Goal: Task Accomplishment & Management: Complete application form

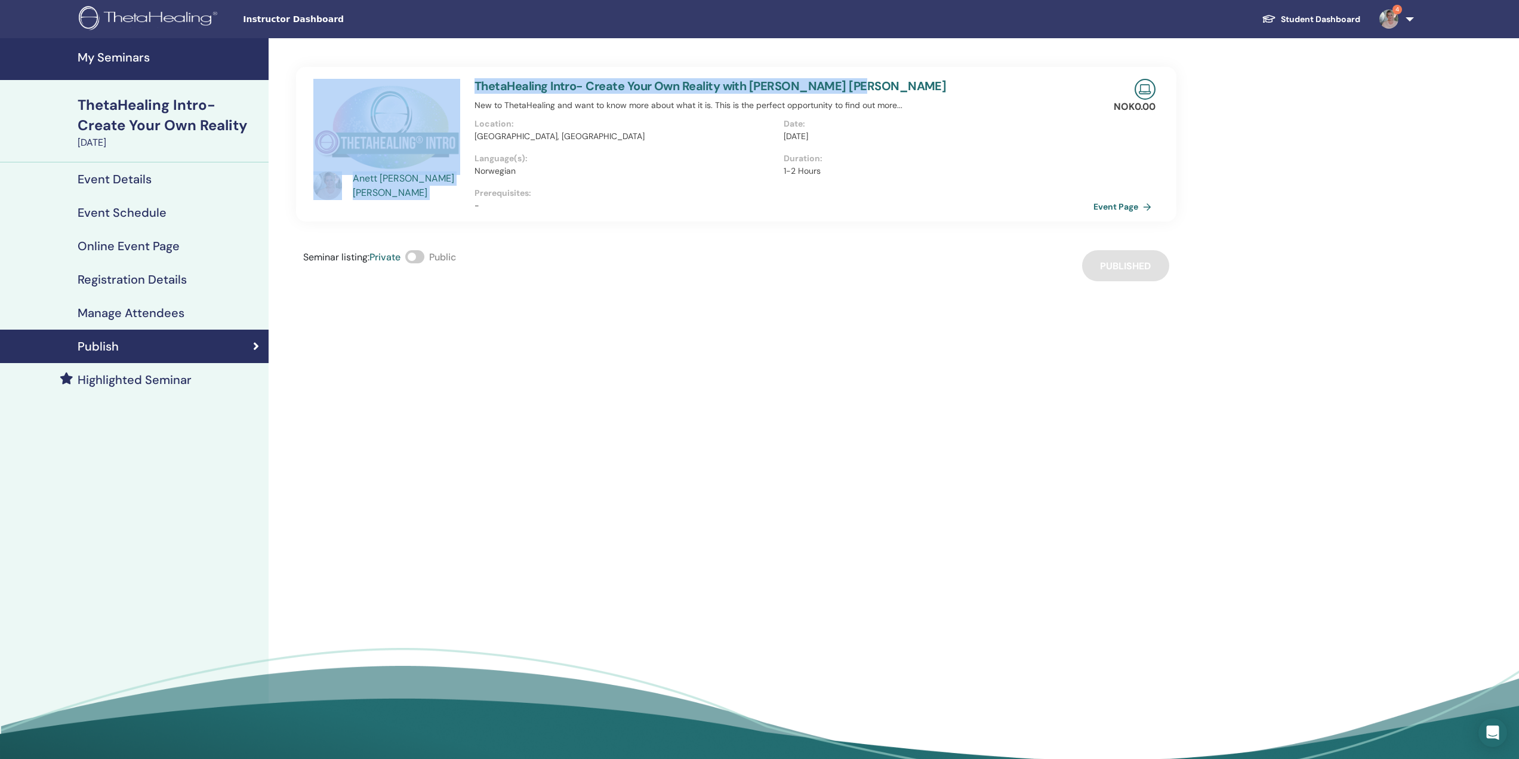
drag, startPoint x: 464, startPoint y: 81, endPoint x: 874, endPoint y: 83, distance: 410.1
click at [874, 83] on div "Anett Powell Wang ThetaHealing Intro- Create Your Own Reality with Anett Powell…" at bounding box center [736, 144] width 884 height 155
copy div "Anett Powell Wang ThetaHealing Intro- Create Your Own Reality with Anett Powell…"
click at [1311, 14] on link "Student Dashboard" at bounding box center [1311, 19] width 118 height 22
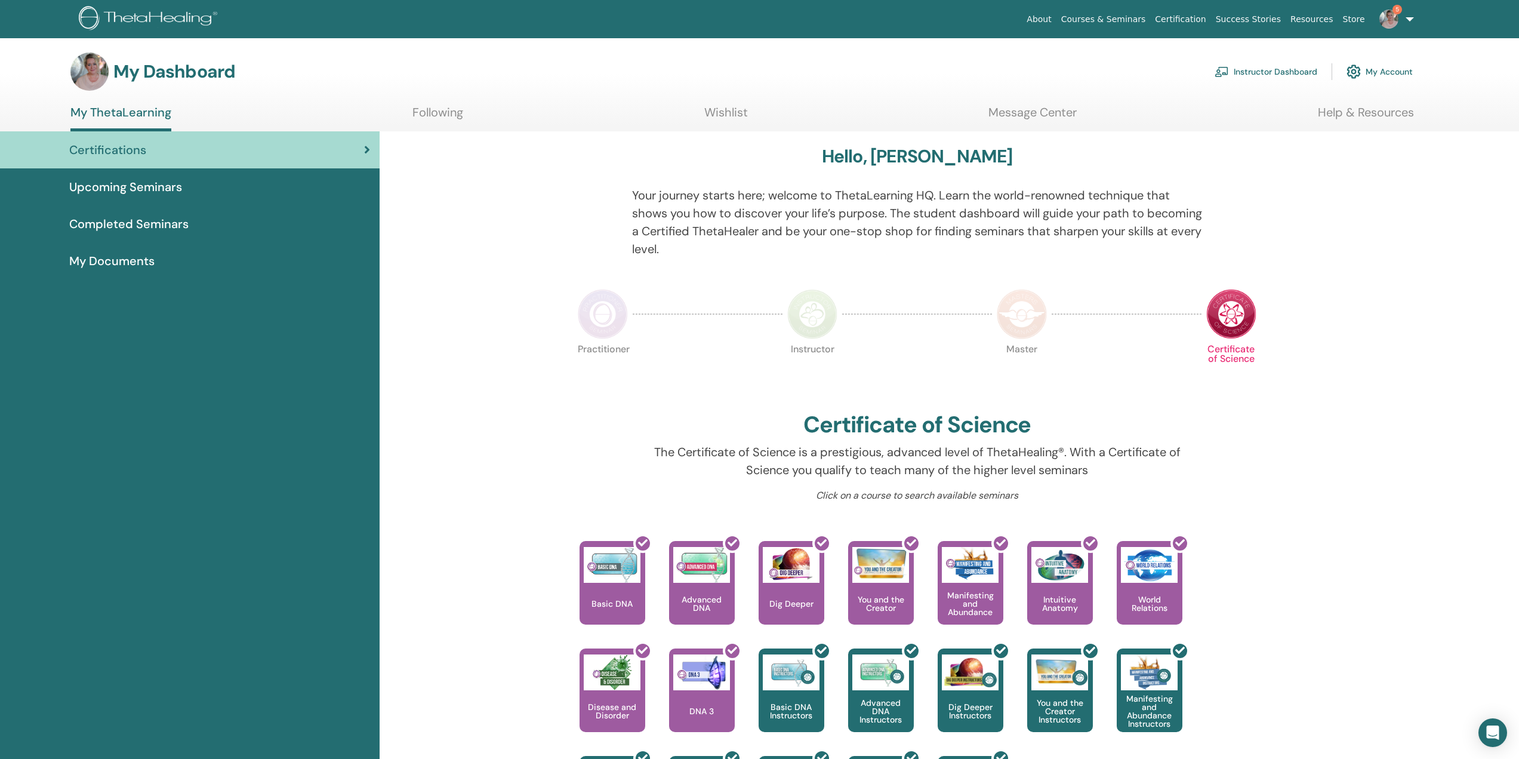
click at [1261, 69] on link "Instructor Dashboard" at bounding box center [1266, 71] width 103 height 26
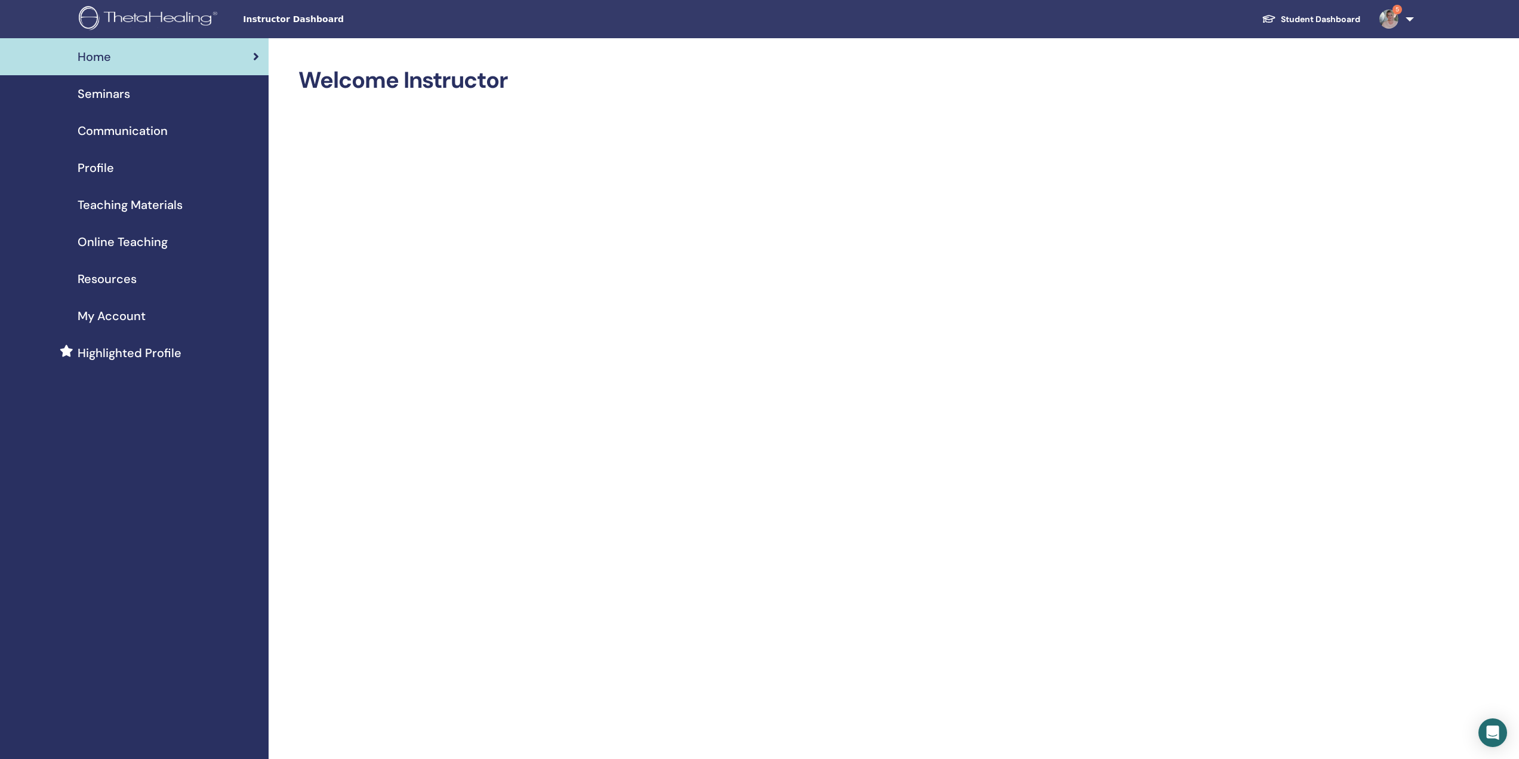
click at [101, 91] on span "Seminars" at bounding box center [104, 94] width 53 height 18
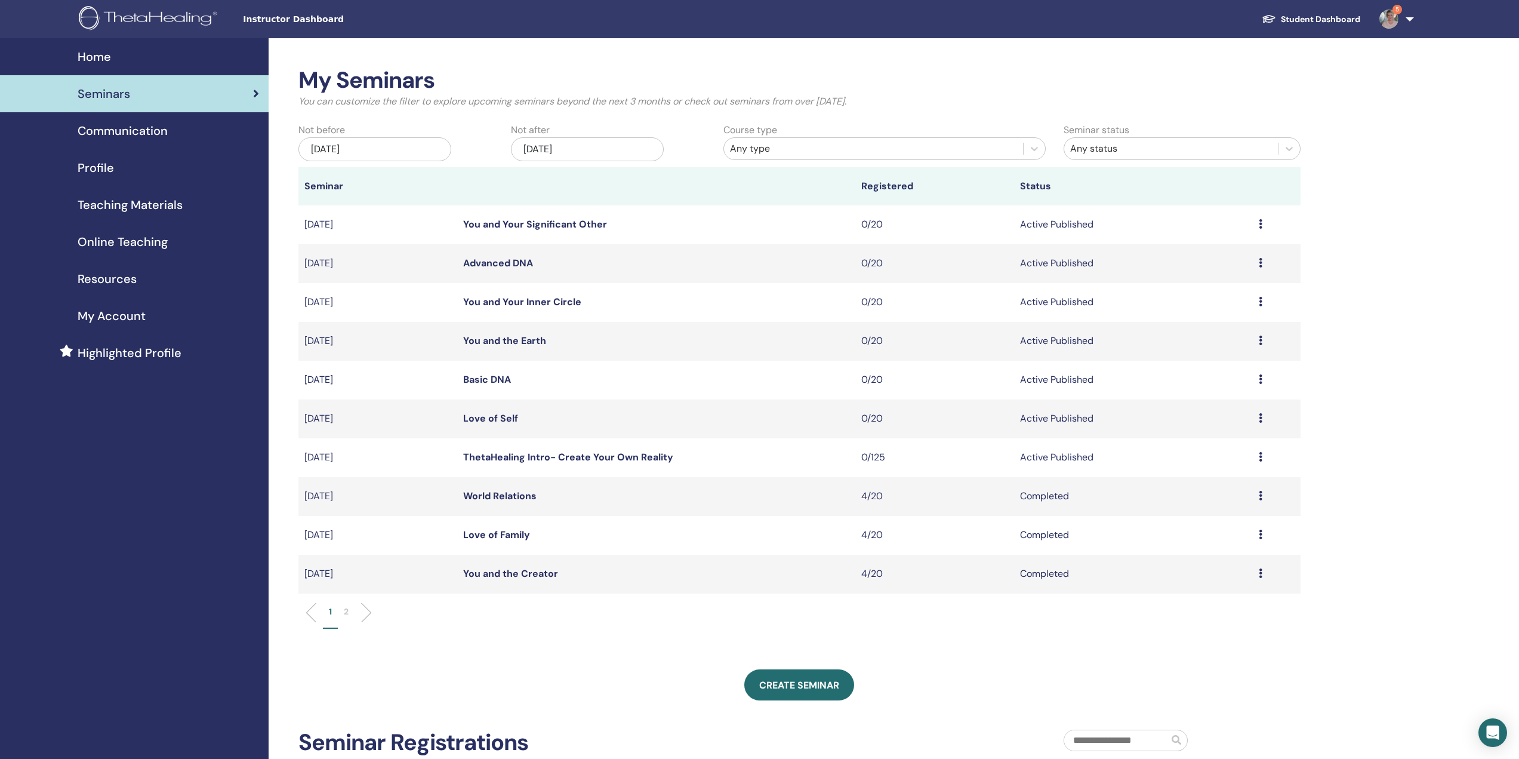
click at [601, 144] on div "Nov/21, 2025" at bounding box center [587, 149] width 153 height 24
click at [647, 181] on span "Next Month" at bounding box center [647, 181] width 0 height 13
click at [639, 173] on button "Next Month" at bounding box center [648, 182] width 19 height 19
click at [700, 143] on div "Not after Nov/21, 2025" at bounding box center [608, 144] width 212 height 42
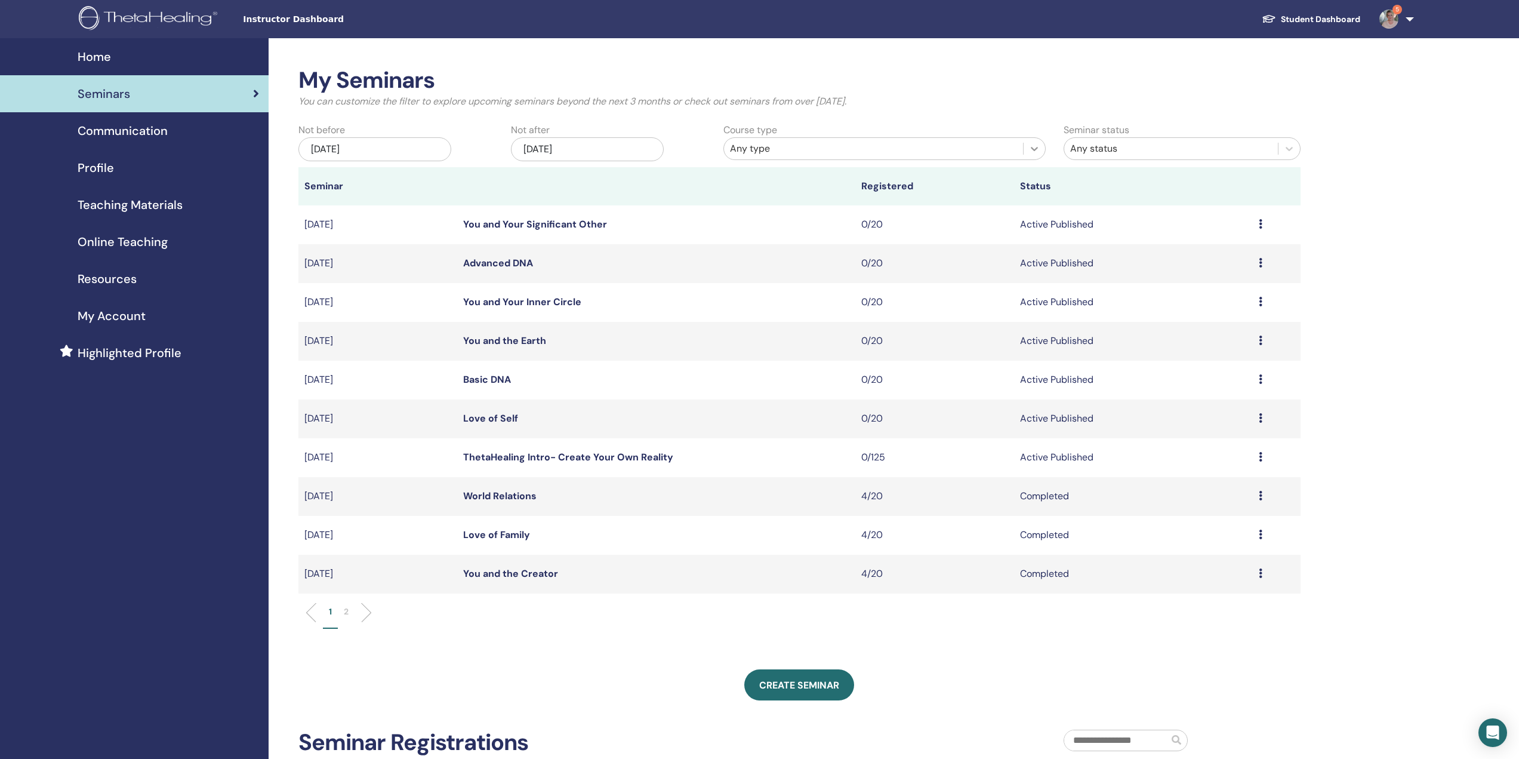
click at [1037, 149] on icon at bounding box center [1034, 149] width 12 height 12
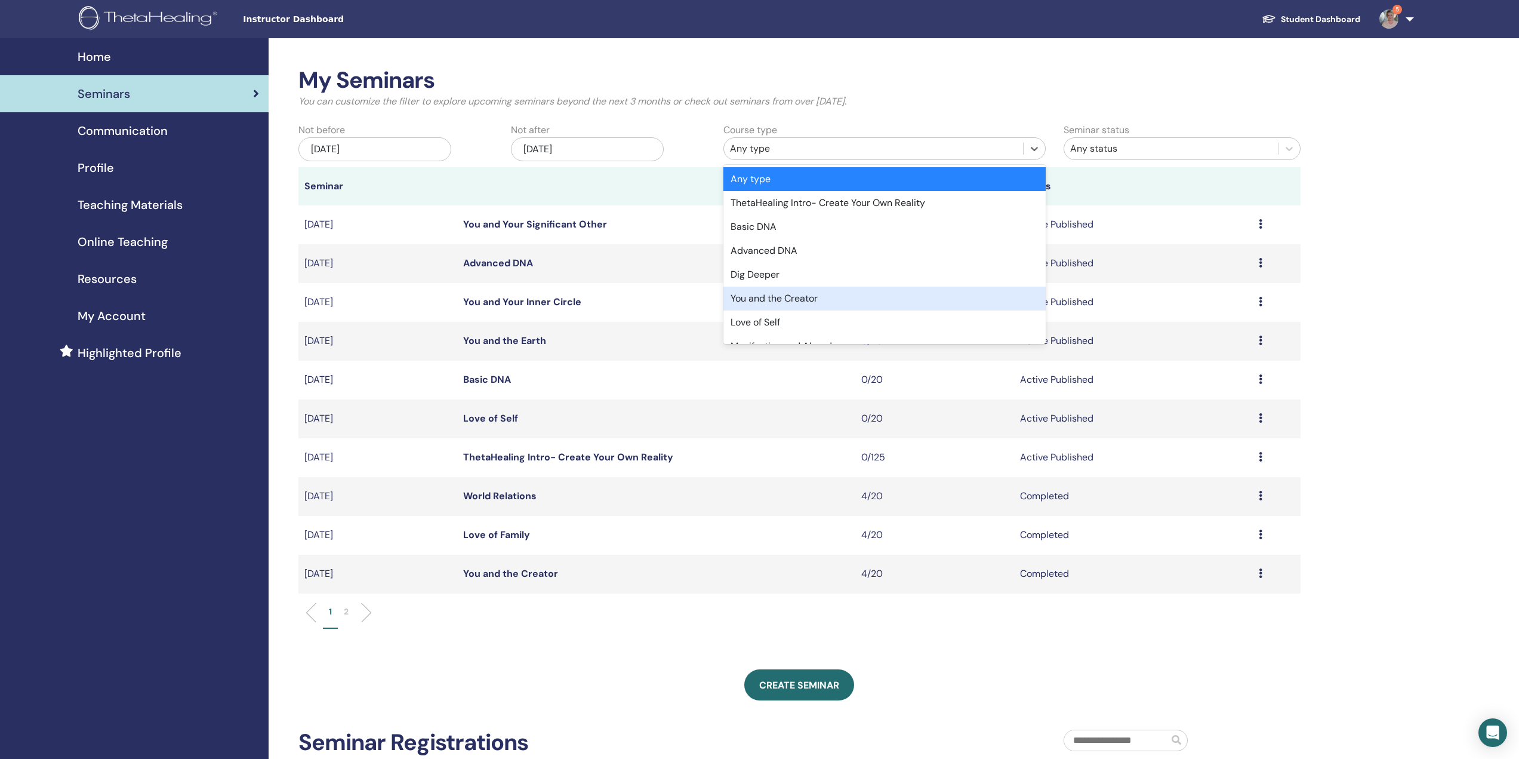
click at [793, 298] on div "You and the Creator" at bounding box center [884, 298] width 322 height 24
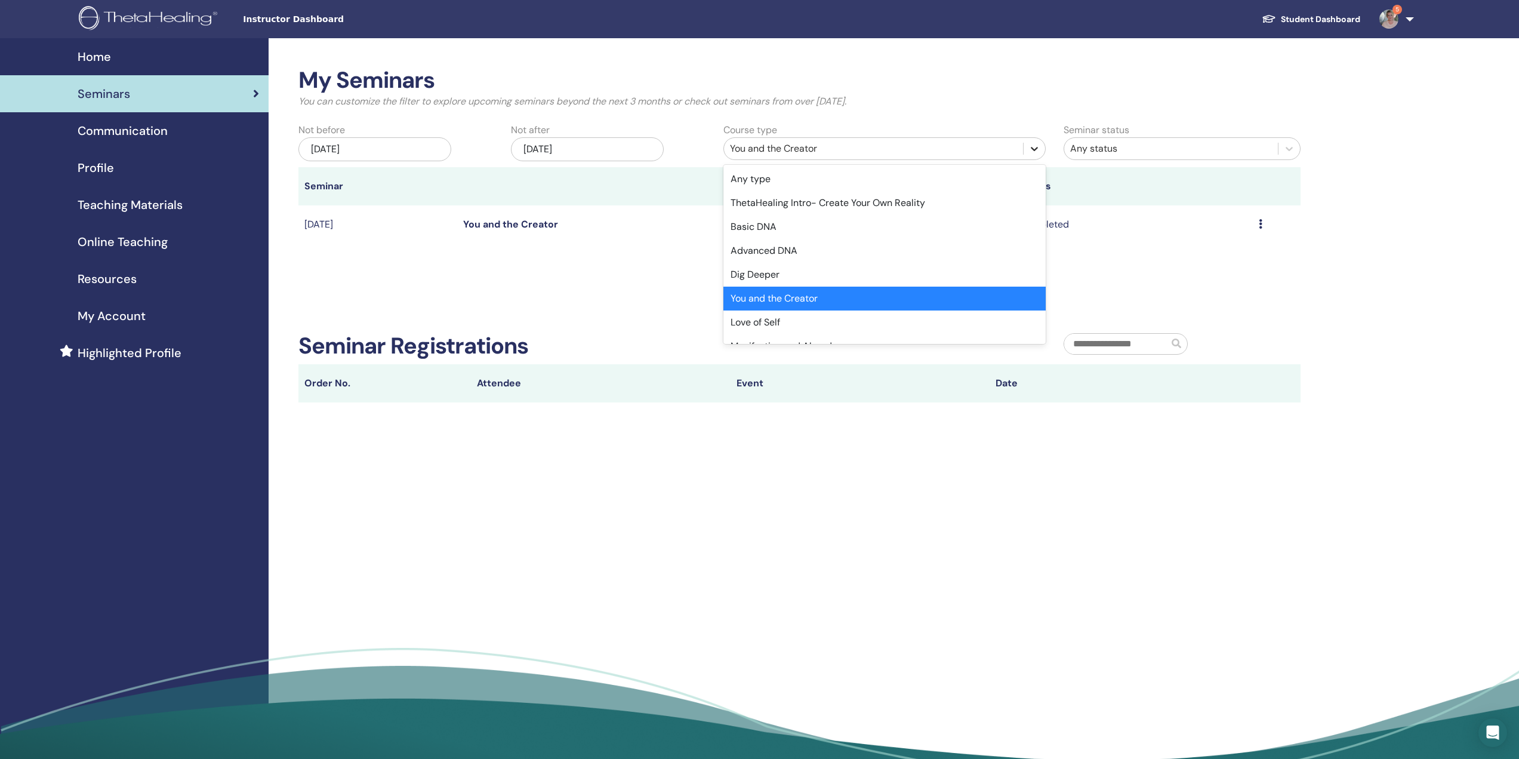
click at [1038, 150] on icon at bounding box center [1034, 149] width 12 height 12
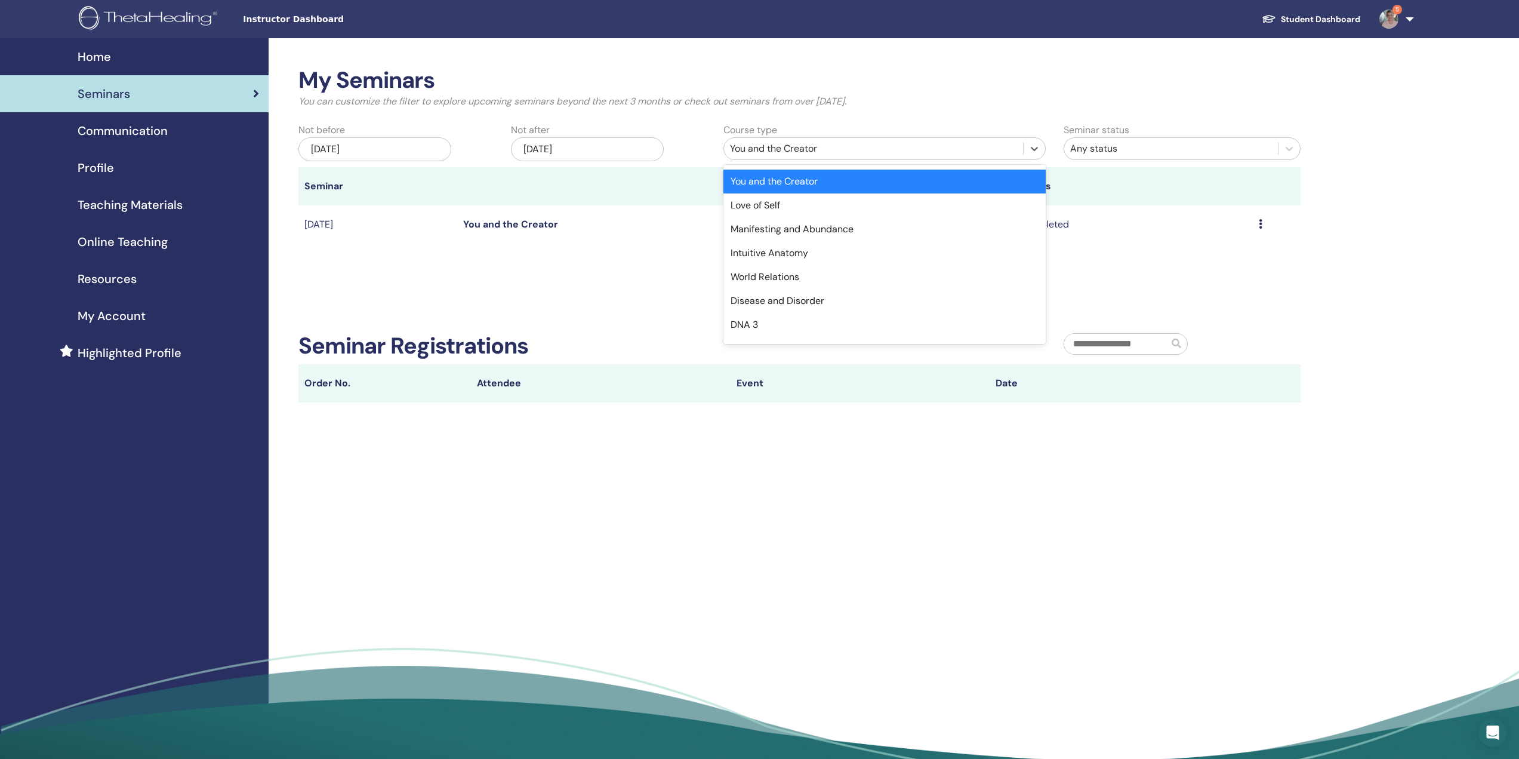
scroll to position [121, 0]
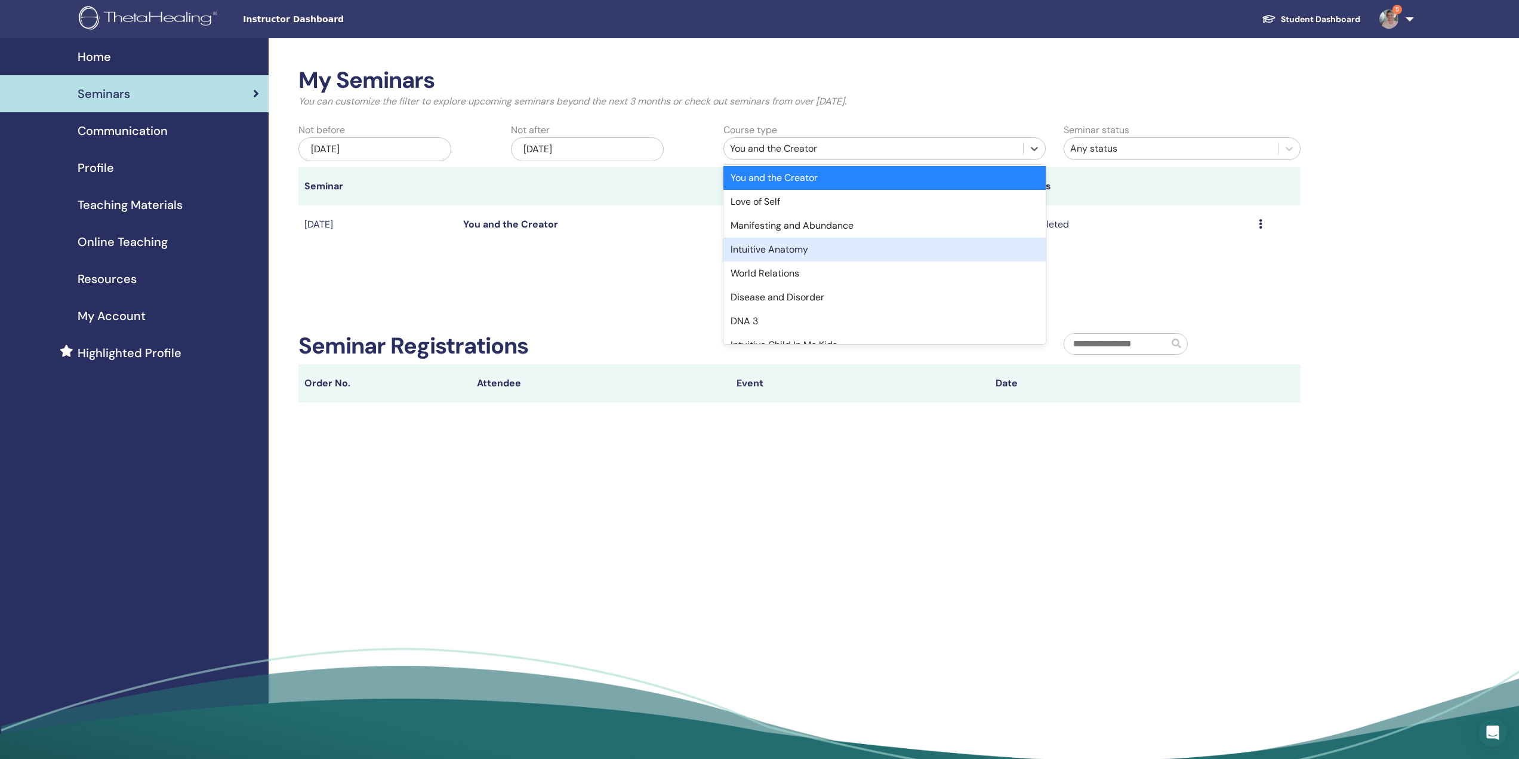
click at [817, 254] on div "Intuitive Anatomy" at bounding box center [884, 250] width 322 height 24
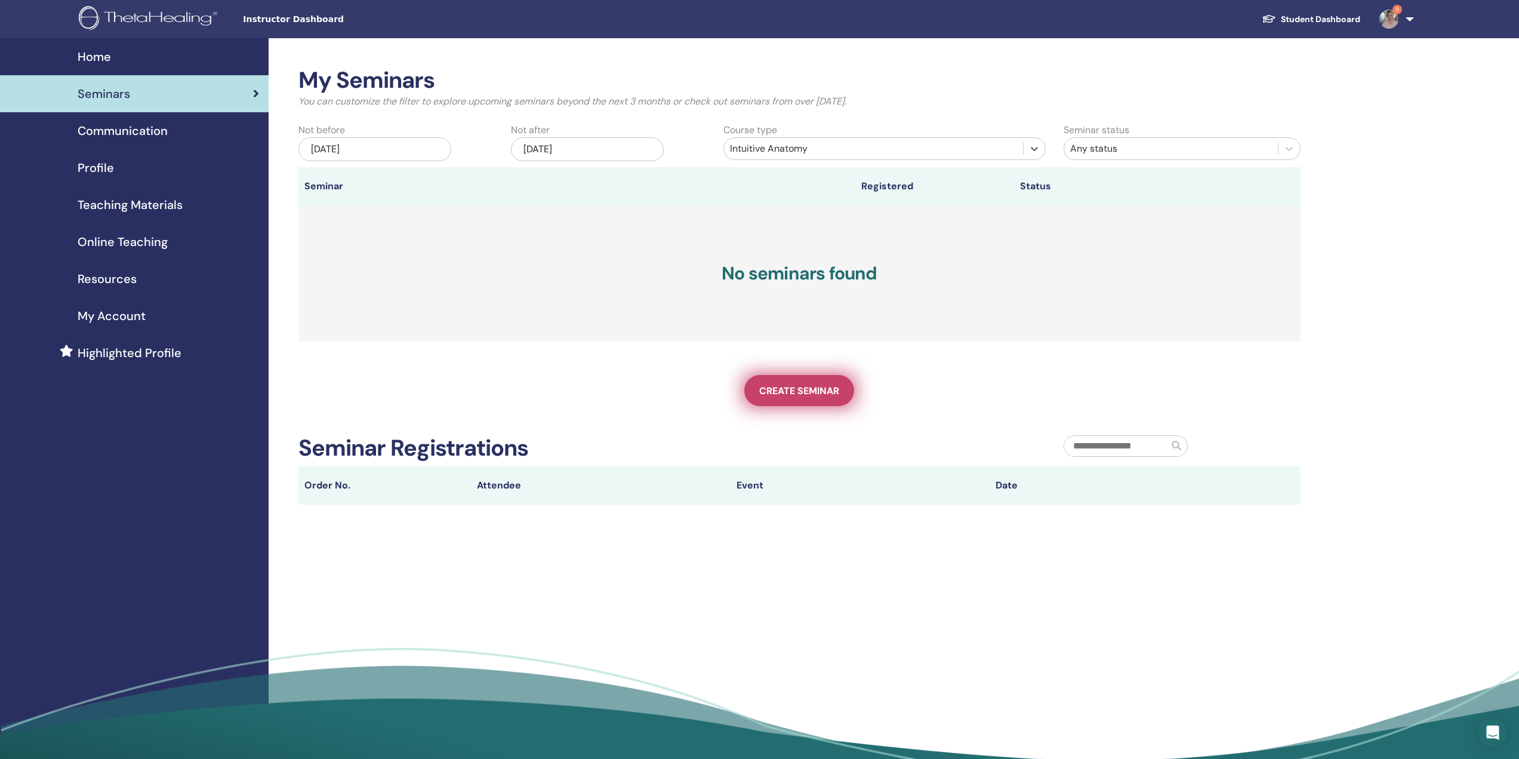
click at [817, 392] on span "Create seminar" at bounding box center [799, 390] width 80 height 13
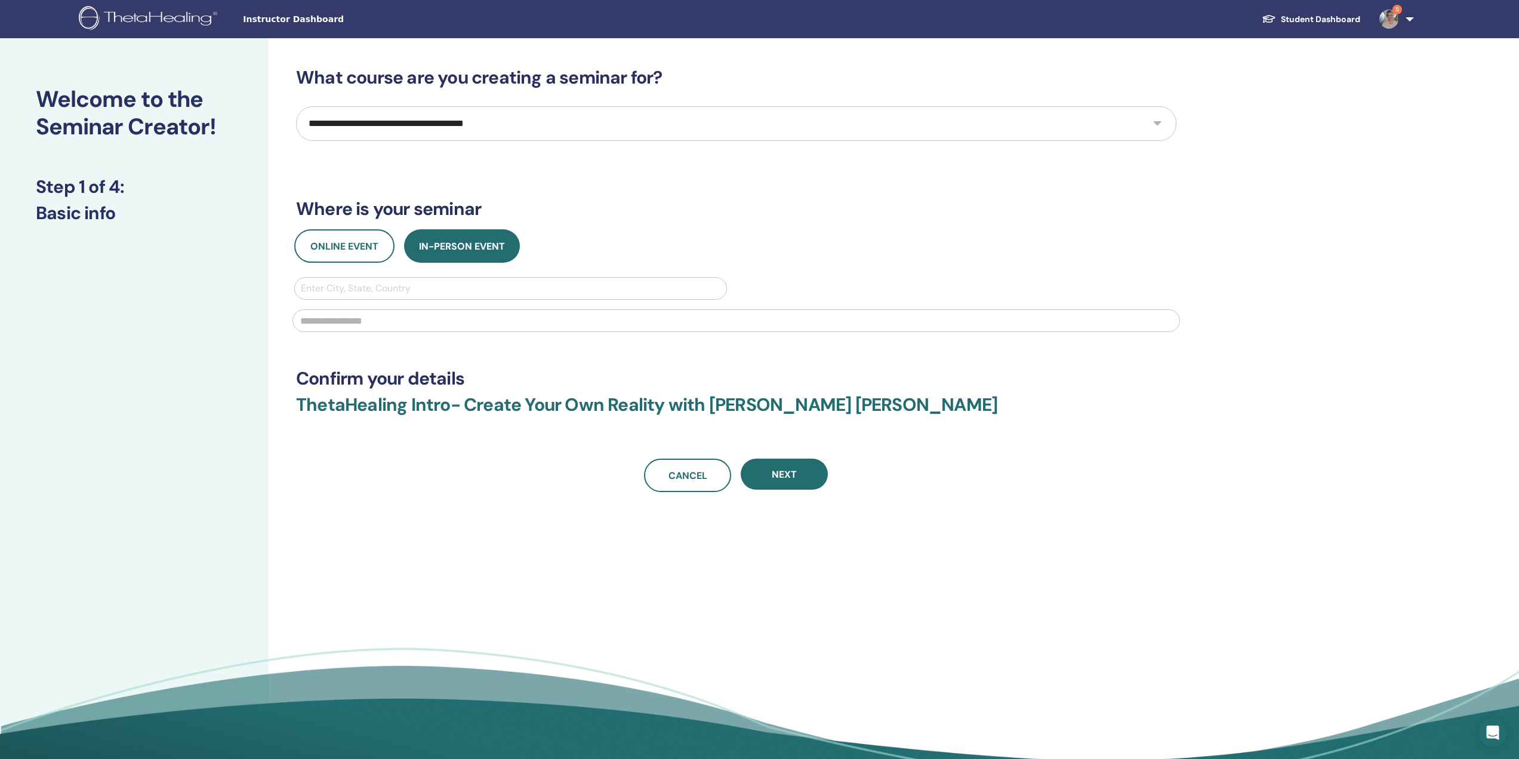
click at [528, 117] on select "**********" at bounding box center [736, 123] width 880 height 35
select select "*"
click at [296, 106] on select "**********" at bounding box center [736, 123] width 880 height 35
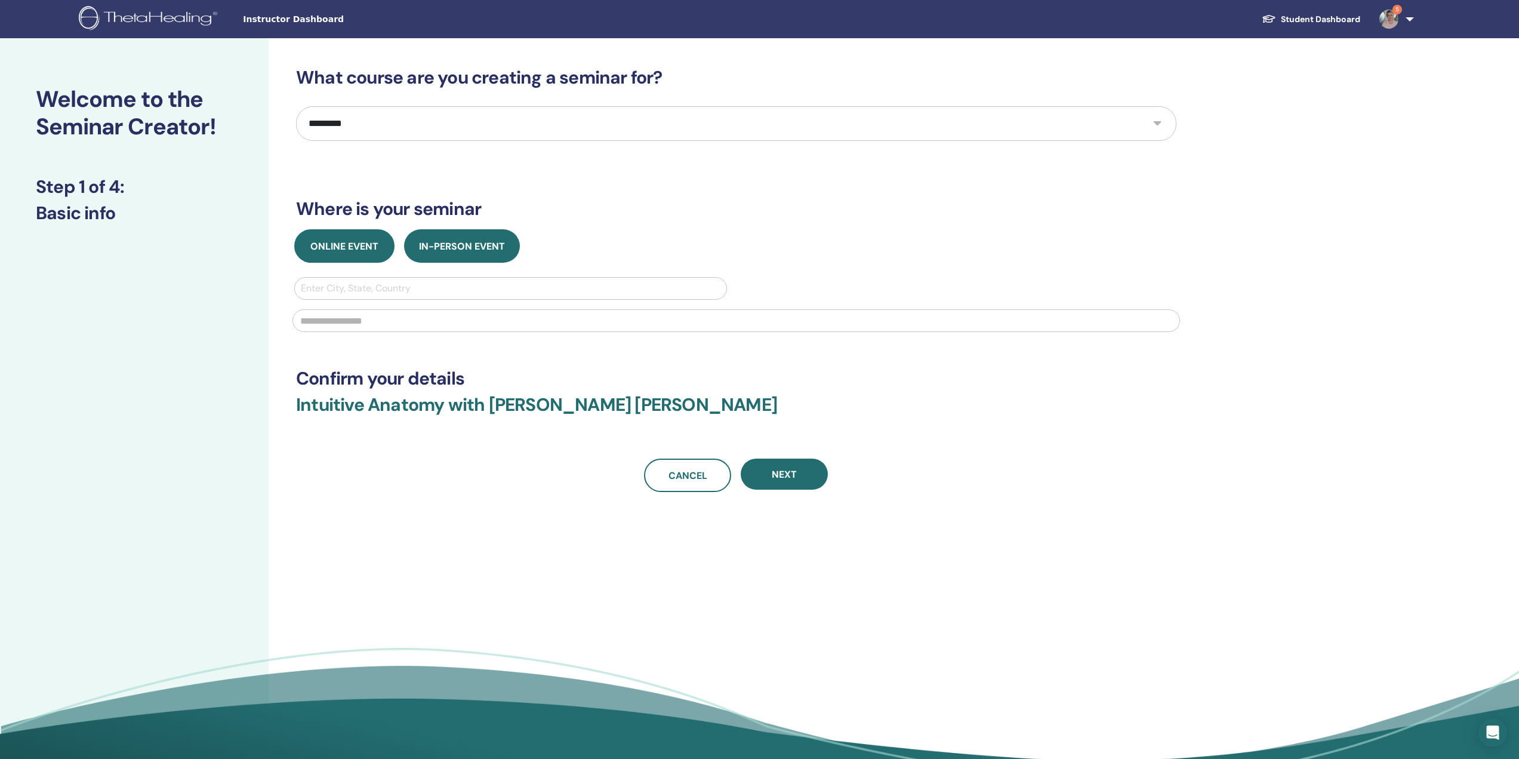
click at [345, 240] on span "Online Event" at bounding box center [344, 246] width 68 height 13
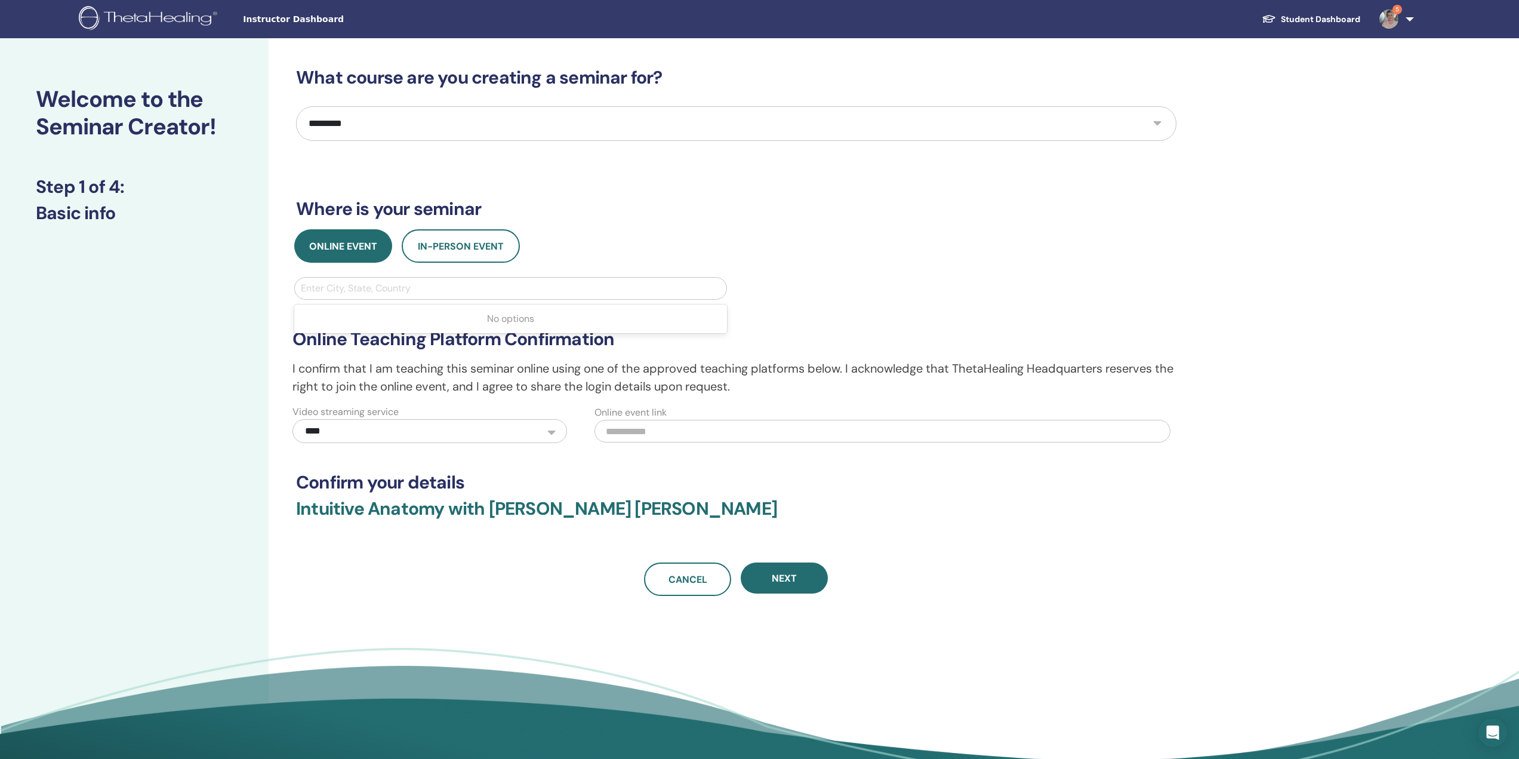
click at [347, 287] on div at bounding box center [511, 288] width 420 height 17
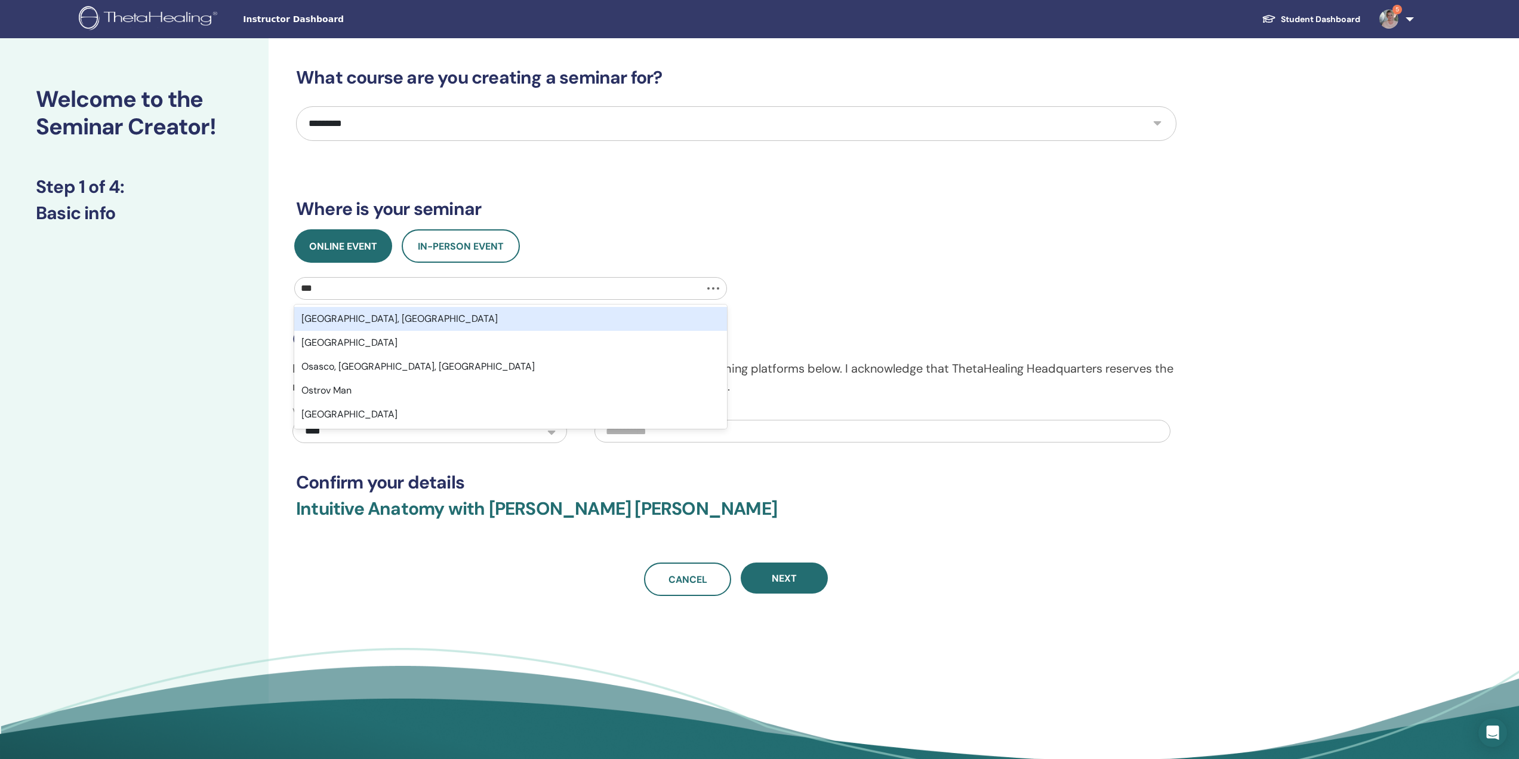
type input "****"
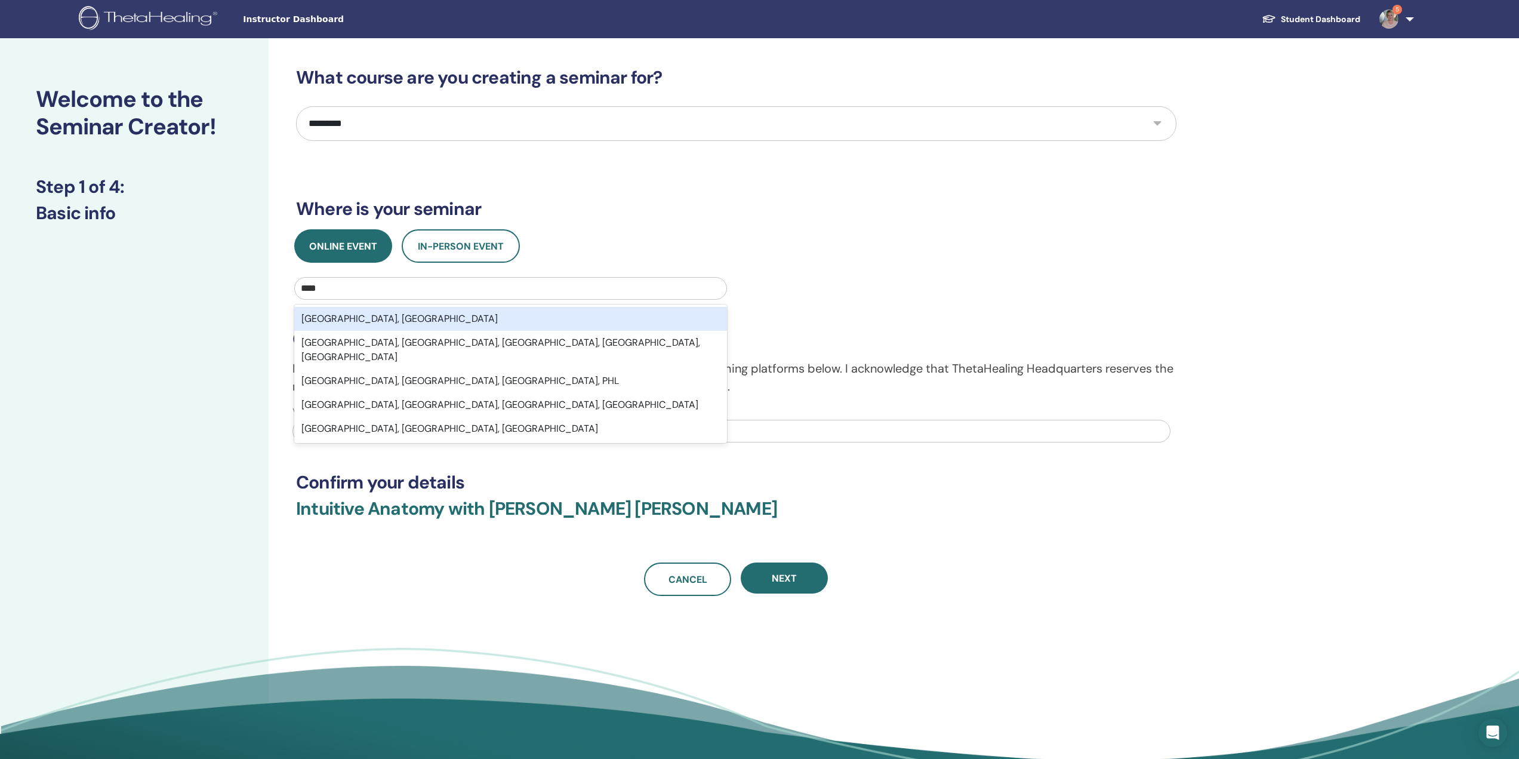
click at [356, 318] on div "Oslo, NOR" at bounding box center [510, 319] width 433 height 24
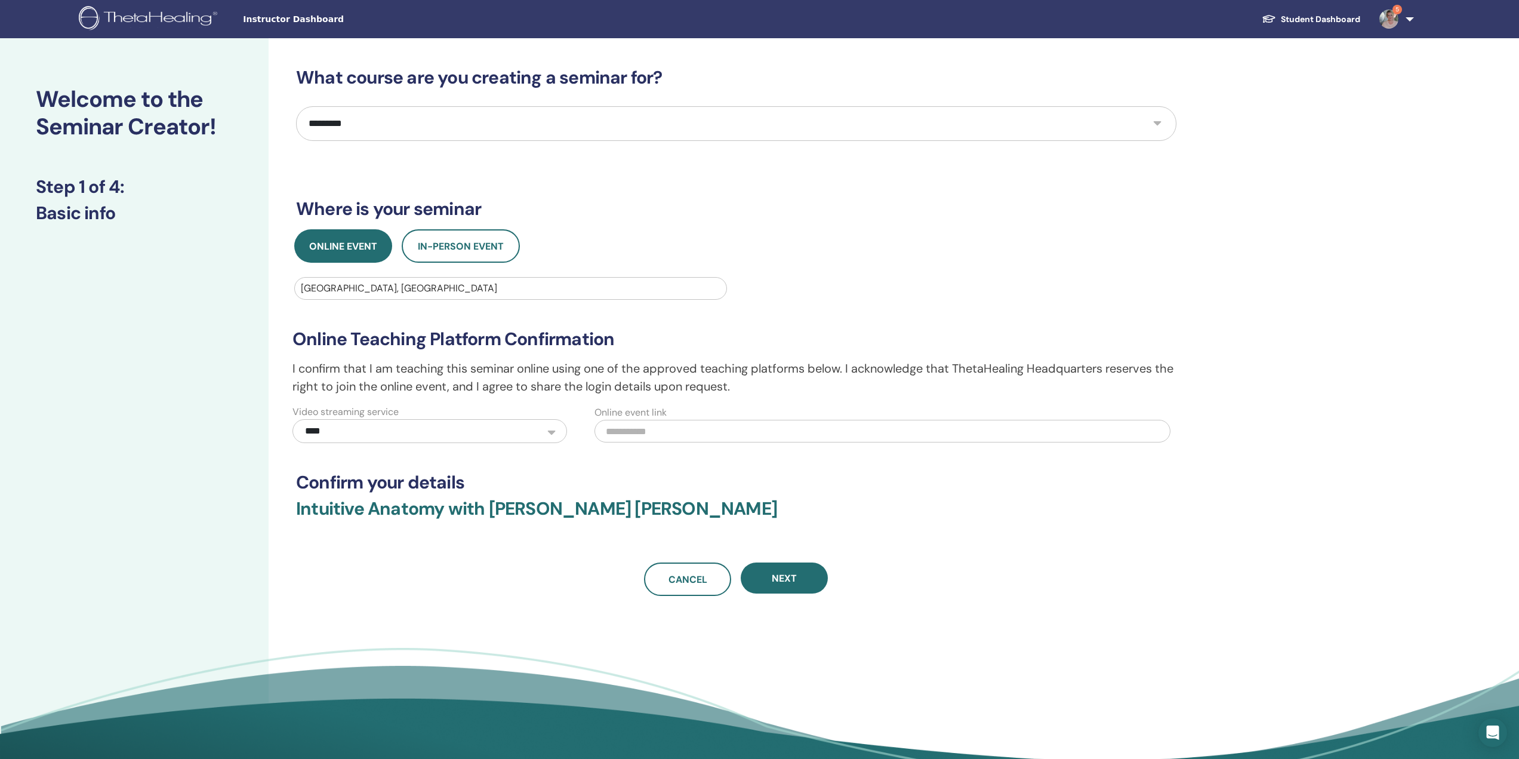
click at [654, 427] on input "text" at bounding box center [882, 431] width 576 height 23
paste input "**********"
type input "**********"
click at [786, 574] on span "Next" at bounding box center [784, 578] width 25 height 13
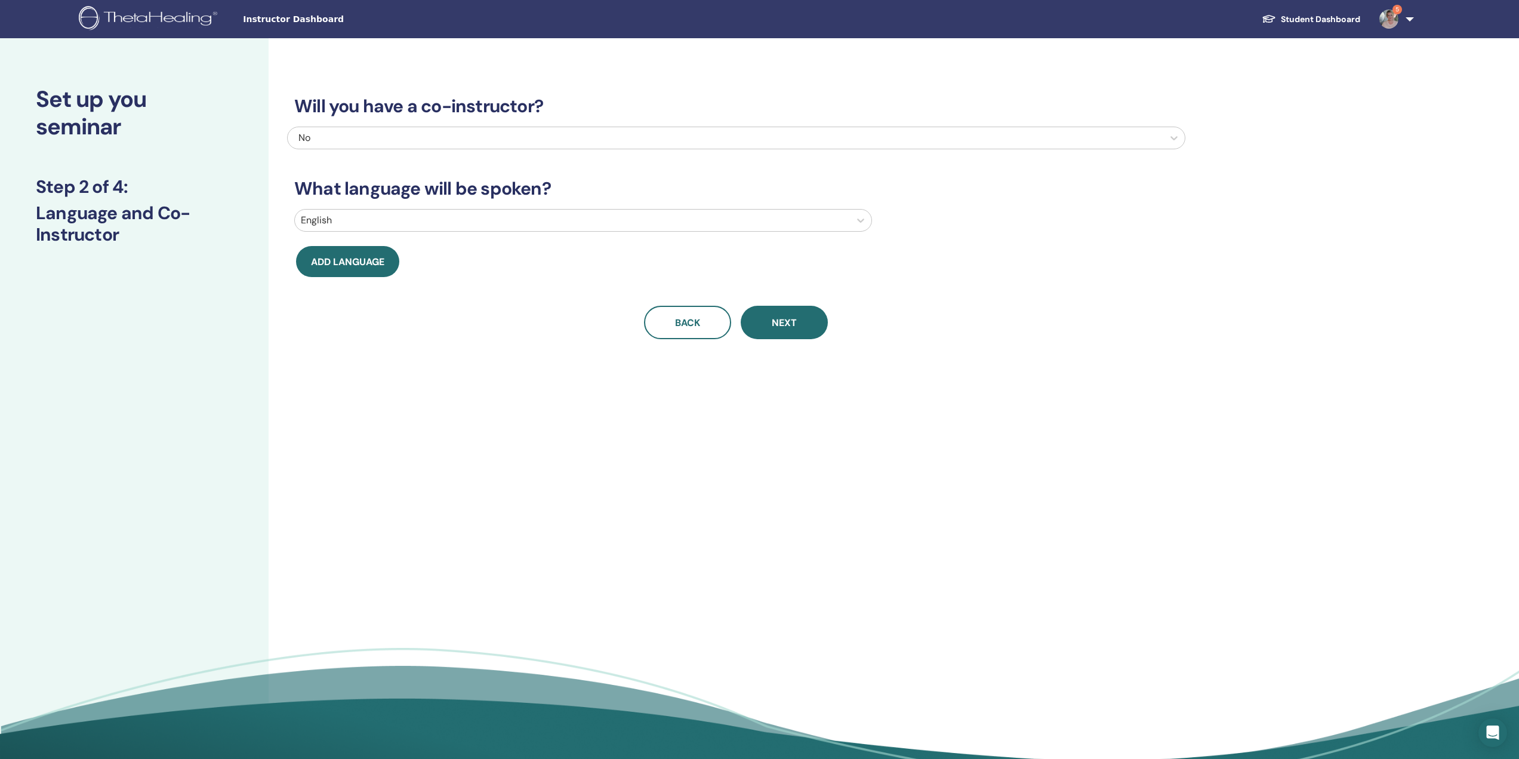
click at [340, 137] on div "No" at bounding box center [655, 138] width 715 height 14
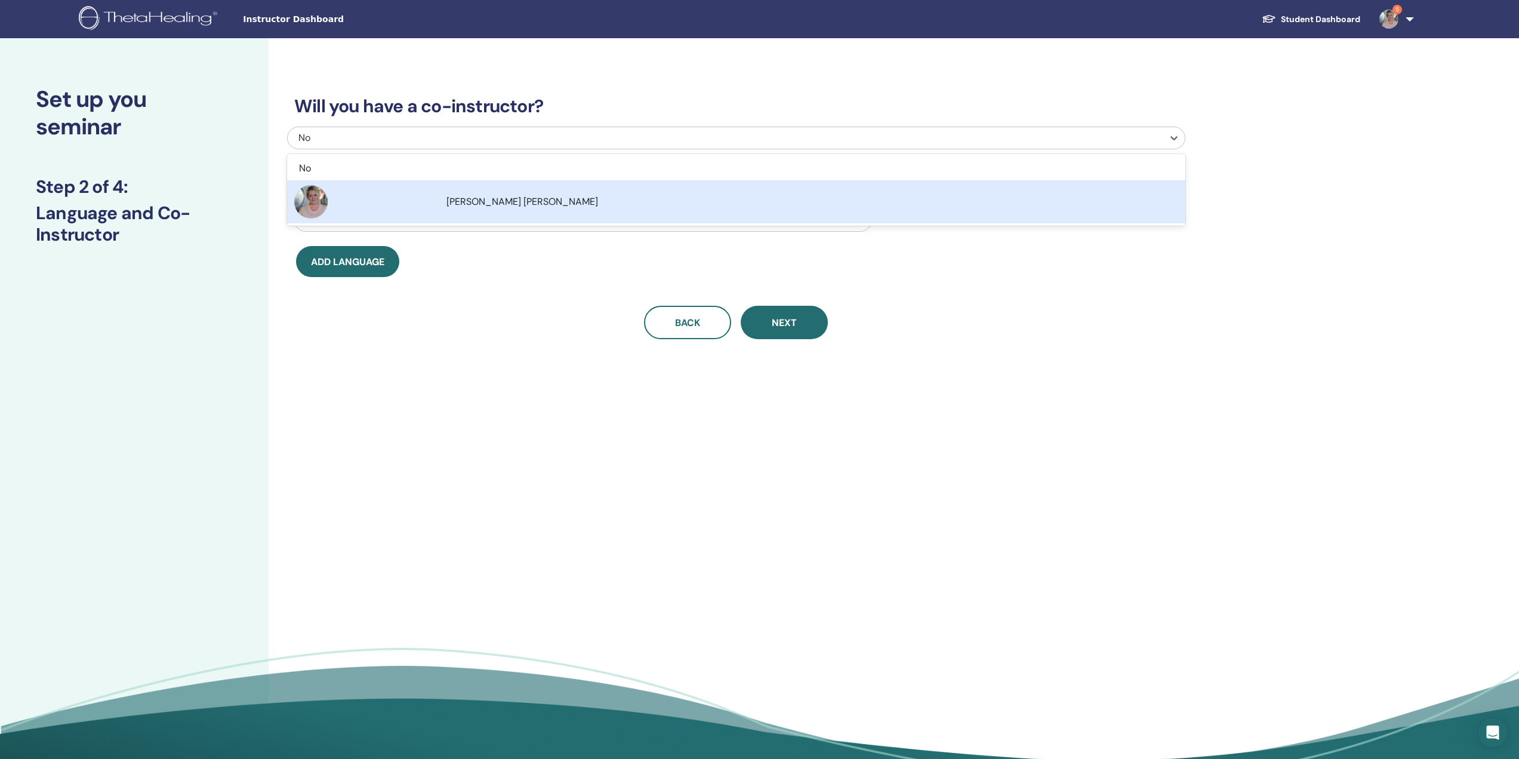
click at [502, 291] on div "Will you have a co-instructor? option Anett Powell Wang focused, 2 of 2. 2 resu…" at bounding box center [736, 203] width 898 height 272
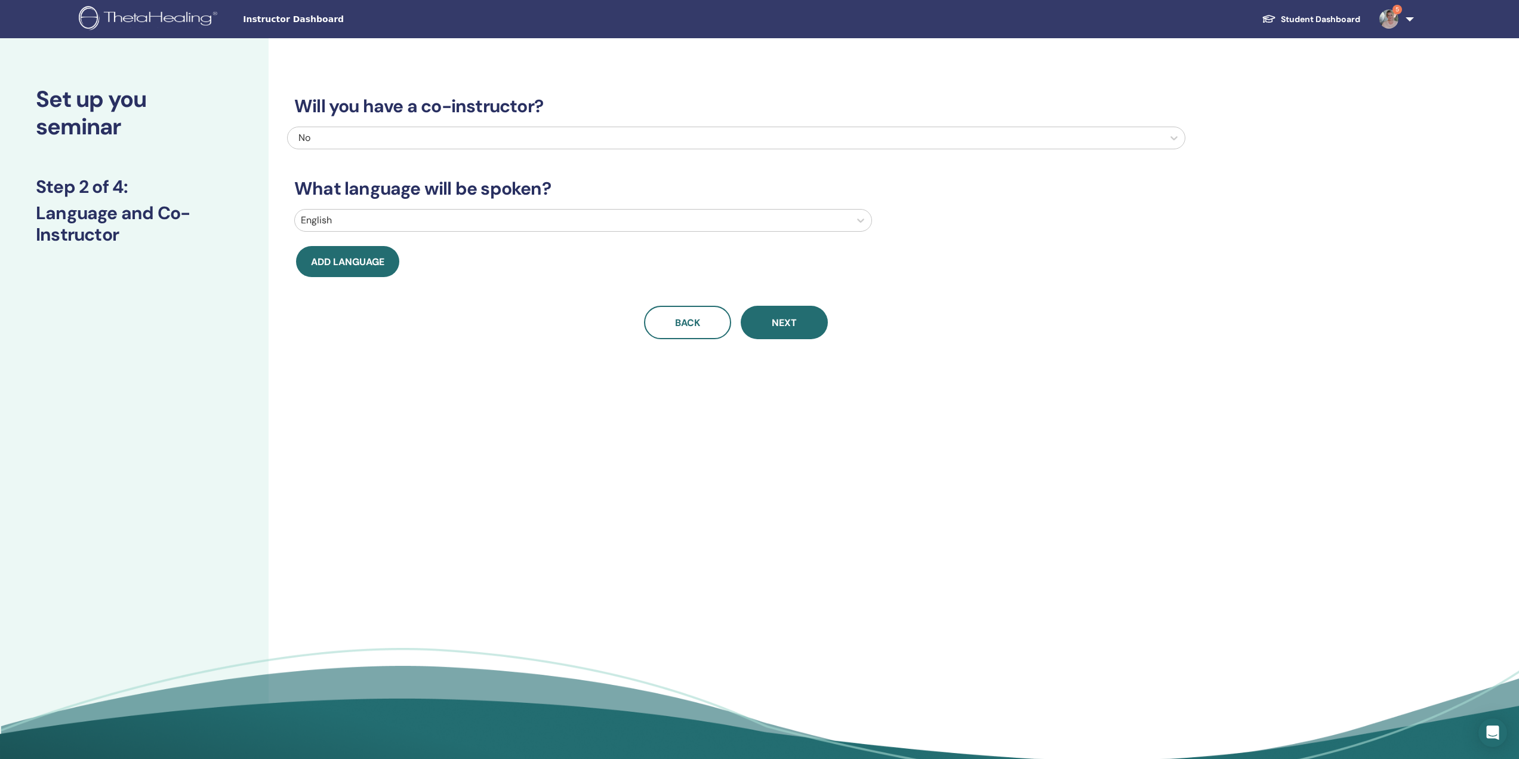
click at [473, 223] on div at bounding box center [572, 220] width 543 height 17
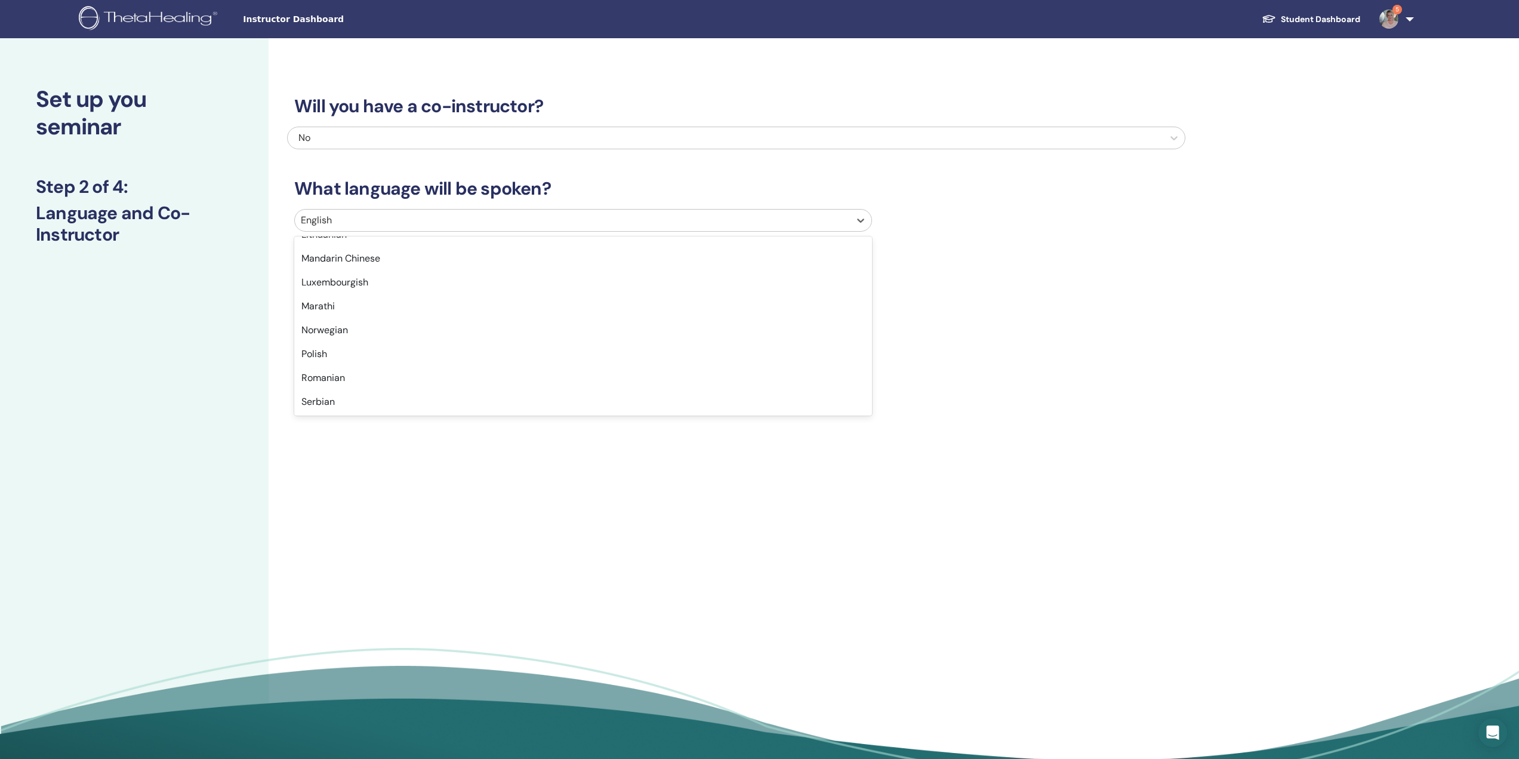
scroll to position [696, 0]
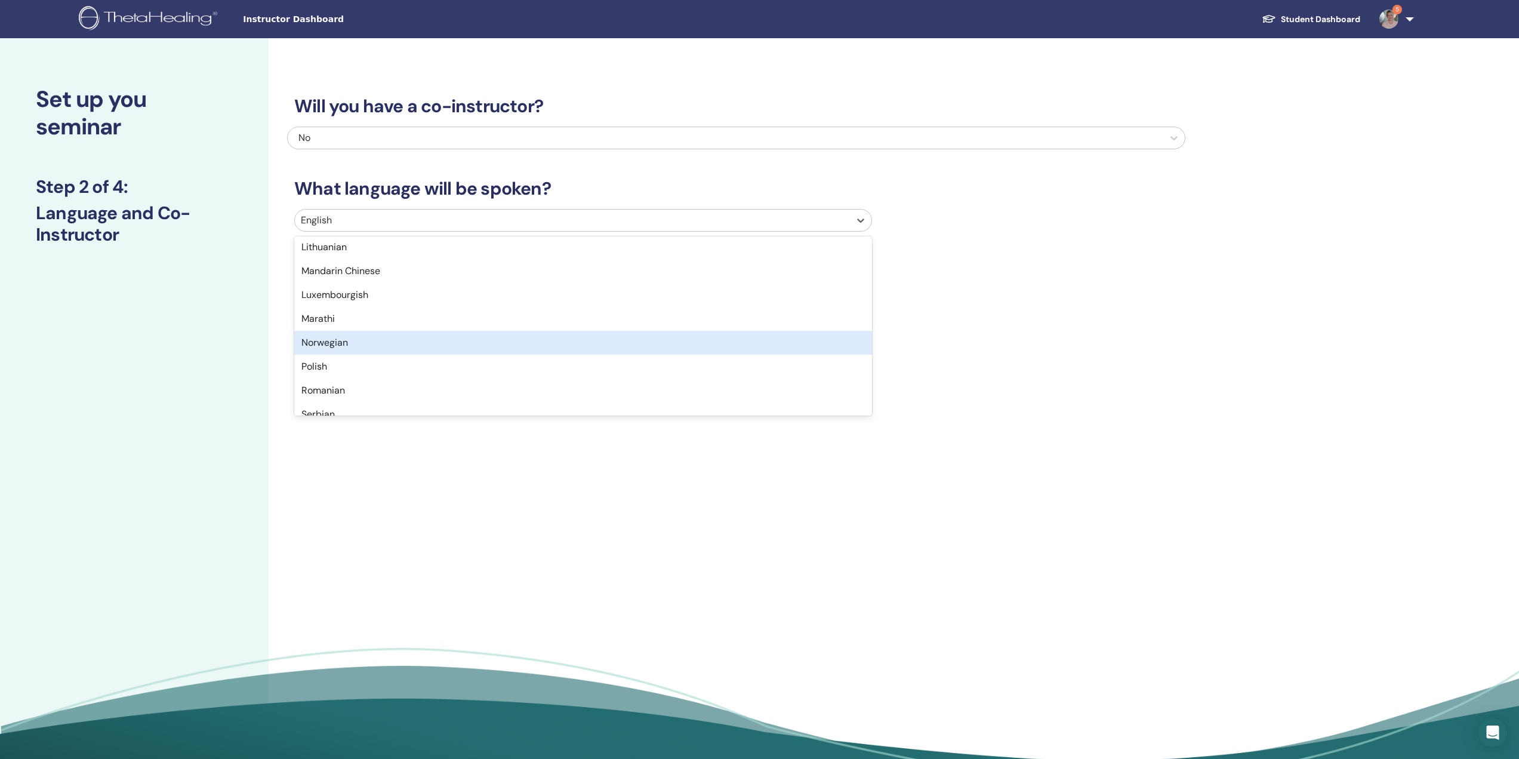
click at [332, 341] on div "Norwegian" at bounding box center [583, 343] width 578 height 24
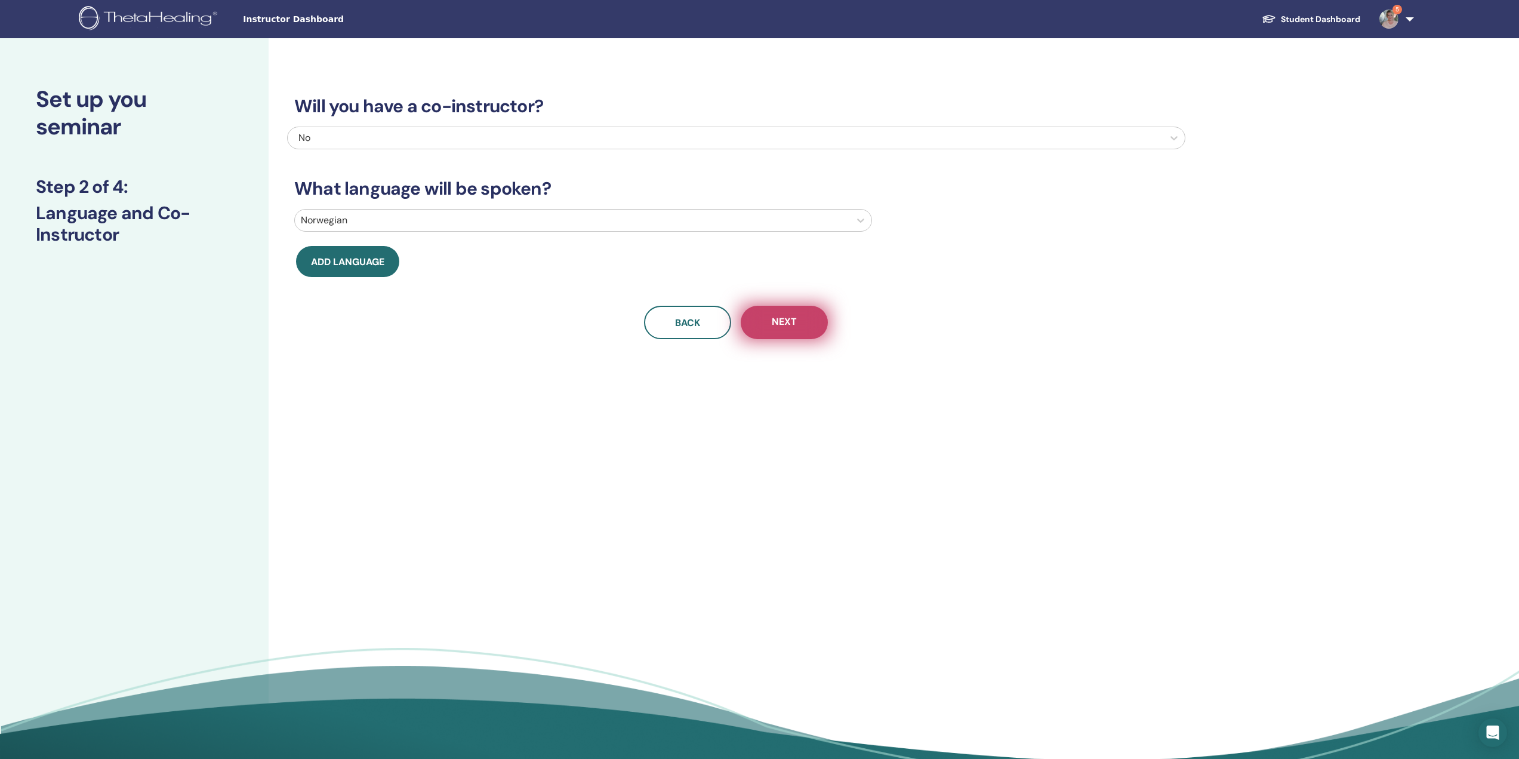
click at [792, 325] on span "Next" at bounding box center [784, 322] width 25 height 15
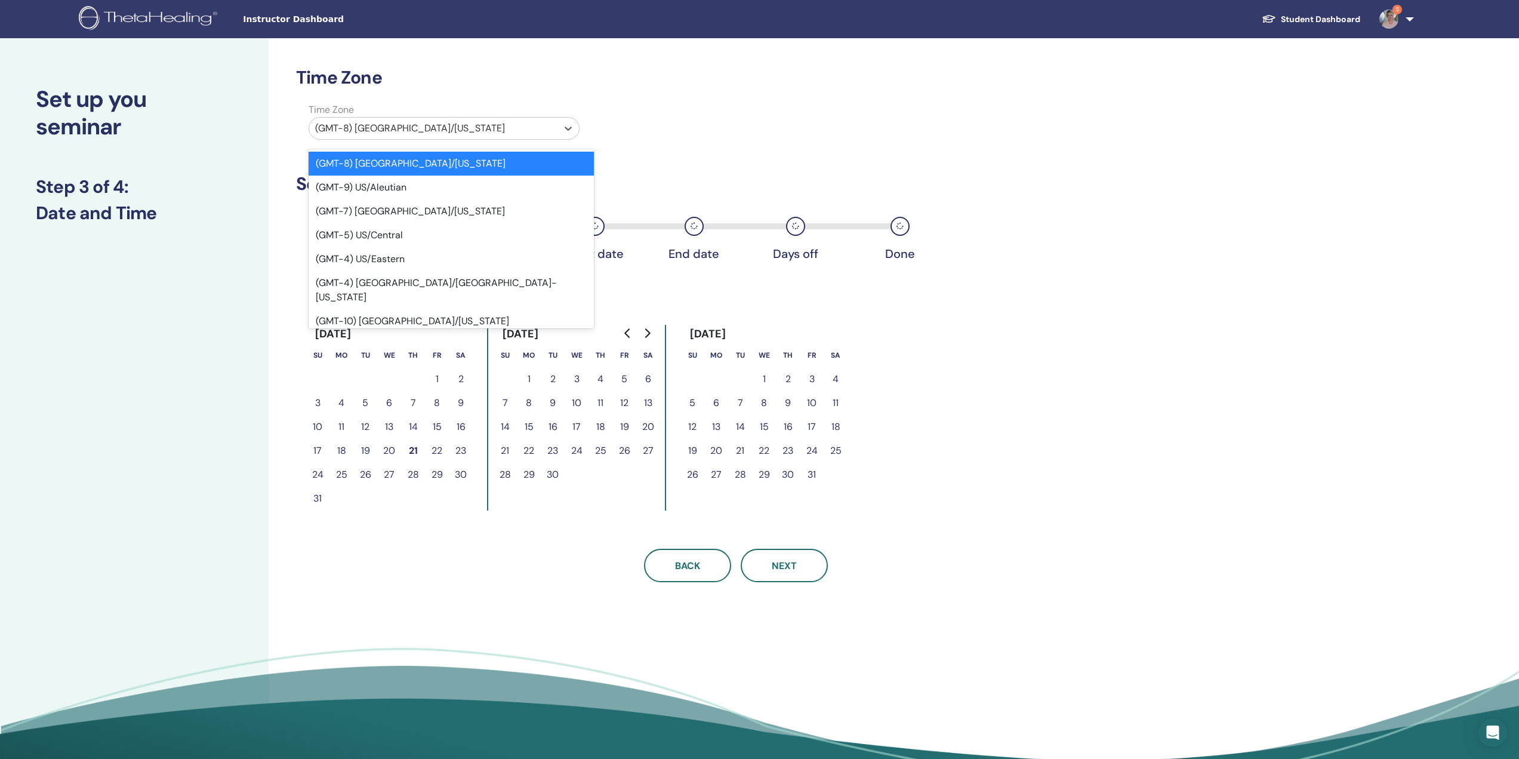
click at [502, 127] on div at bounding box center [433, 128] width 236 height 17
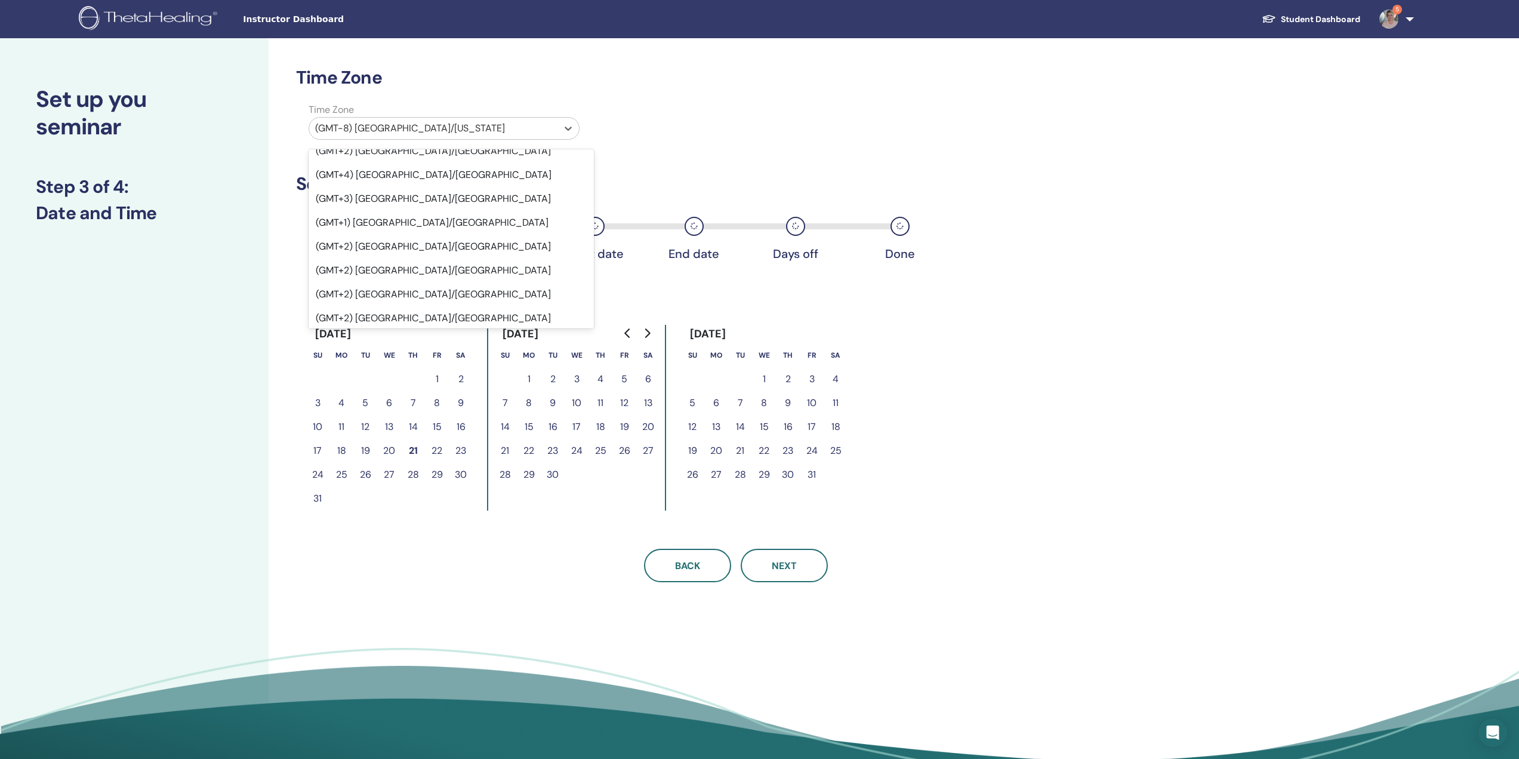
scroll to position [11184, 0]
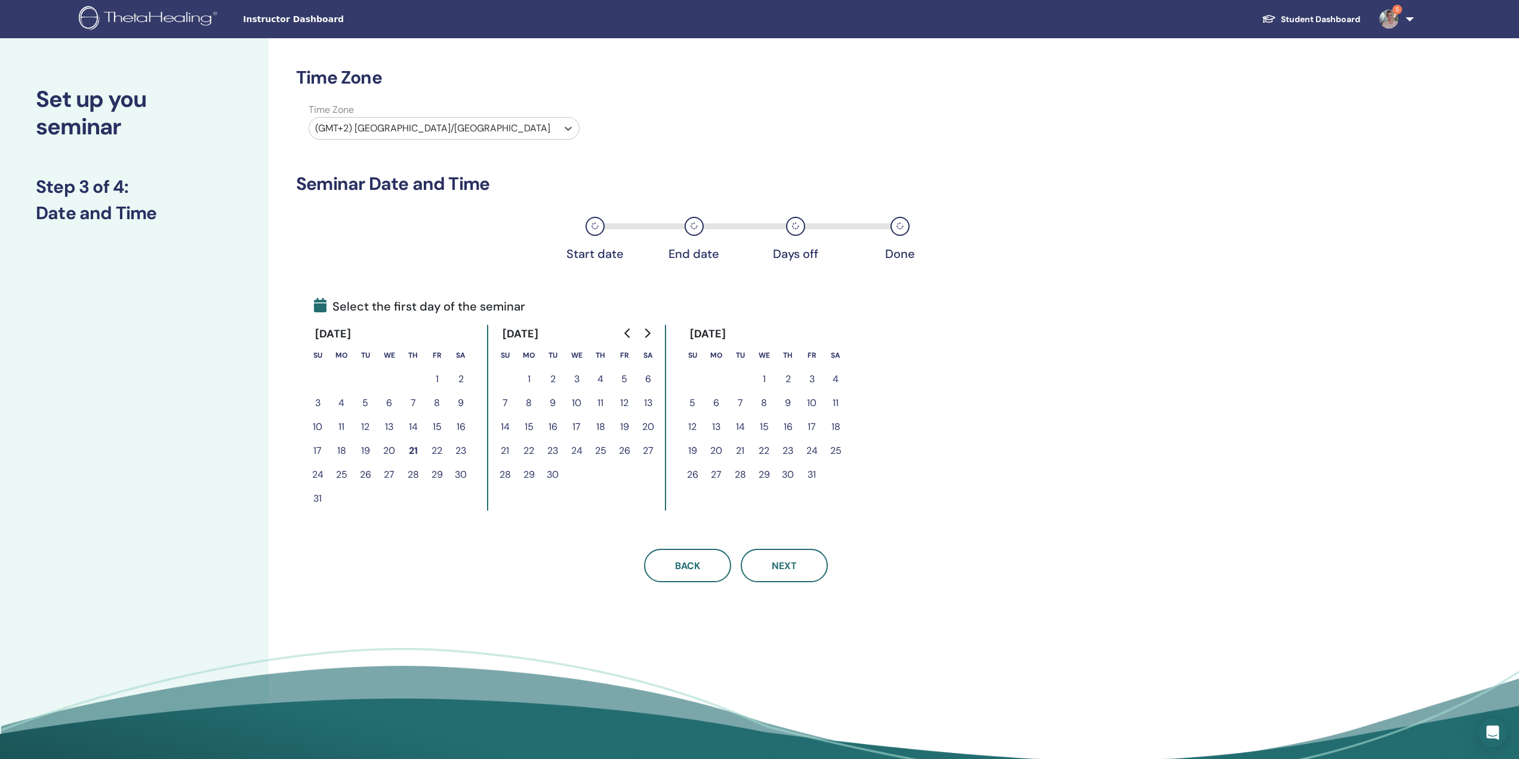
click at [649, 328] on icon "Go to next month" at bounding box center [647, 333] width 10 height 10
click at [714, 445] on button "23" at bounding box center [716, 451] width 24 height 24
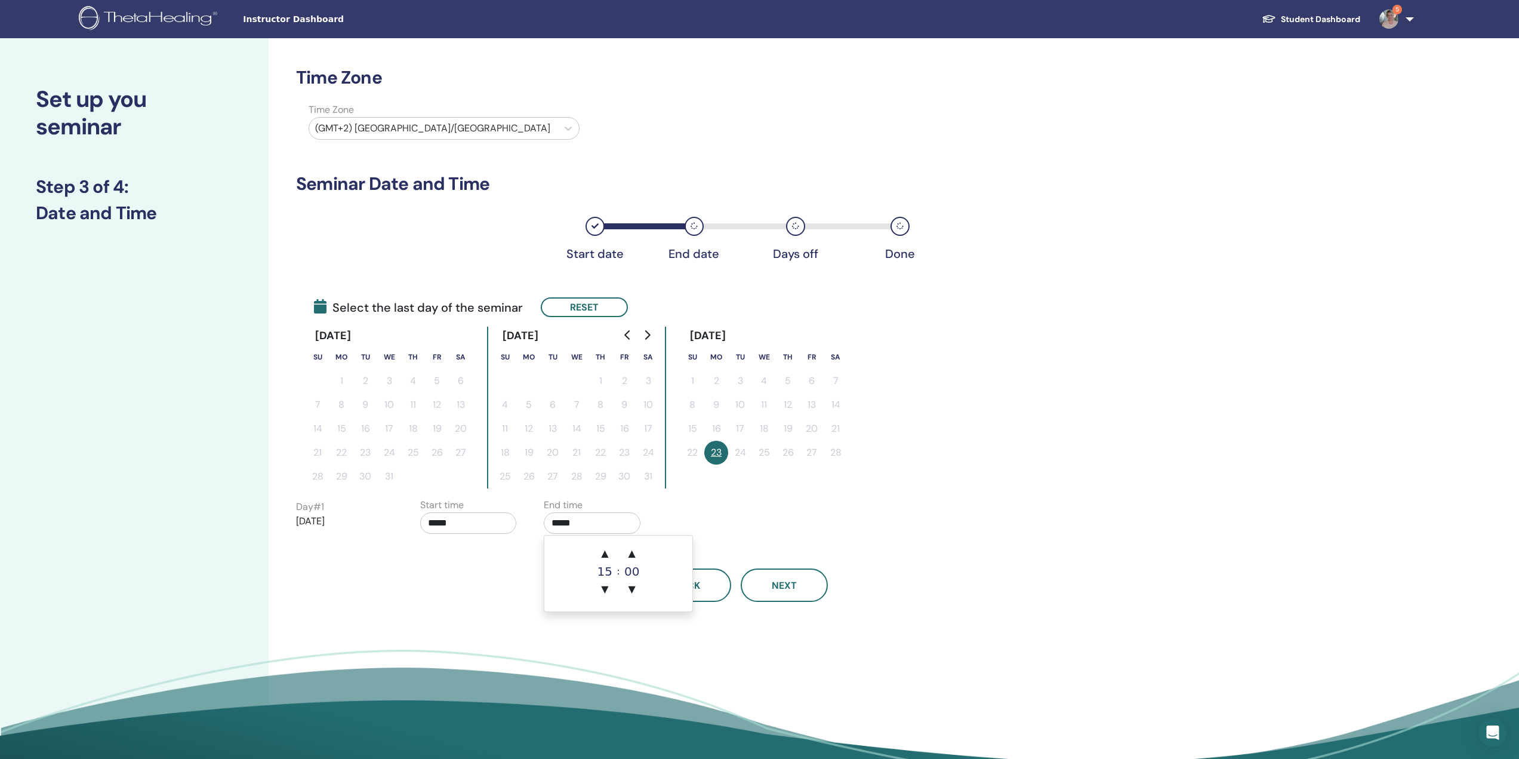
click at [608, 529] on input "*****" at bounding box center [592, 522] width 97 height 21
click at [606, 555] on span "▲" at bounding box center [605, 553] width 24 height 24
type input "*****"
click at [792, 521] on div "Day # 1 2026/02/23 Start time ***** End time *****" at bounding box center [736, 519] width 880 height 42
click at [650, 334] on icon "Go to next month" at bounding box center [647, 335] width 10 height 10
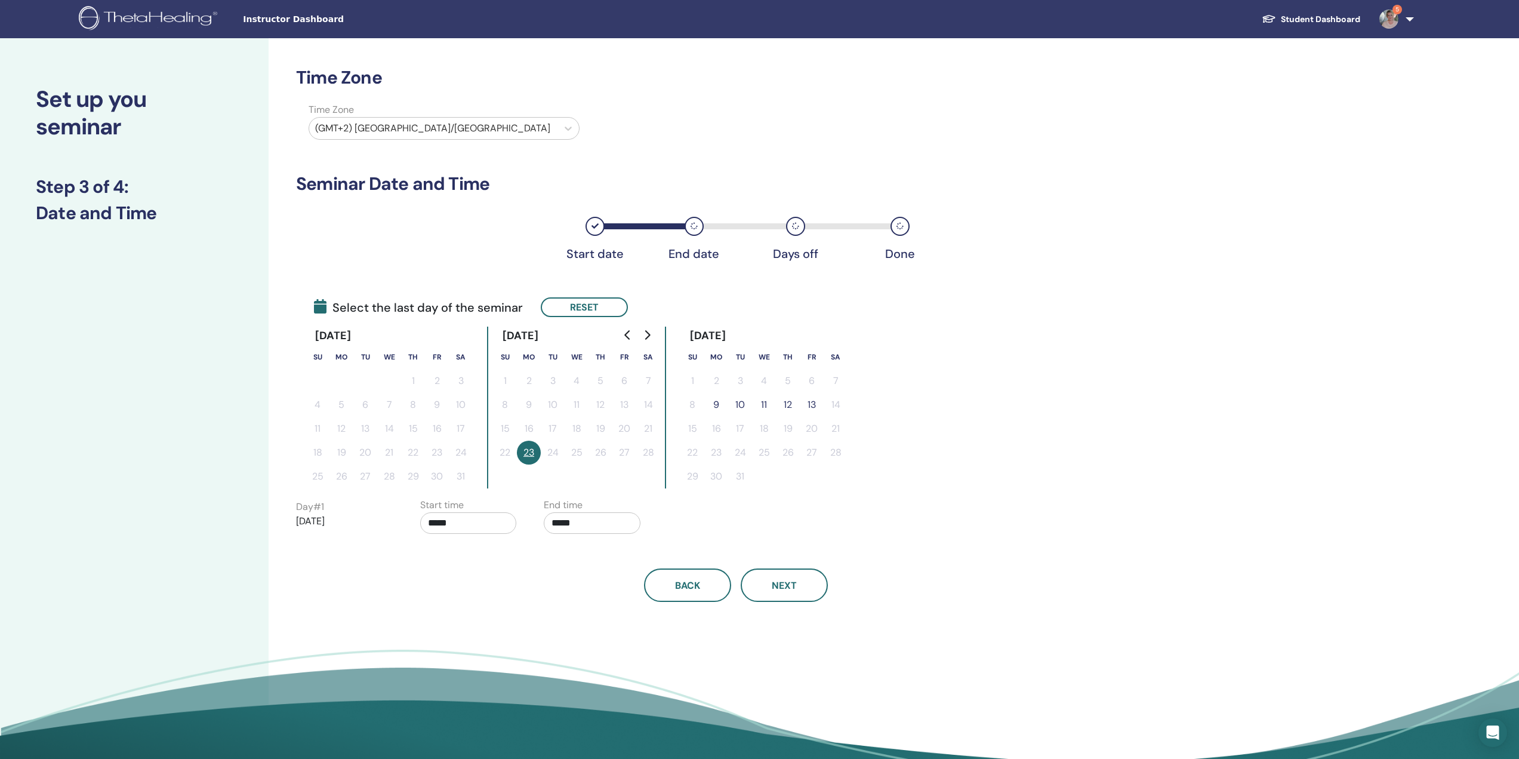
click at [812, 398] on button "13" at bounding box center [812, 405] width 24 height 24
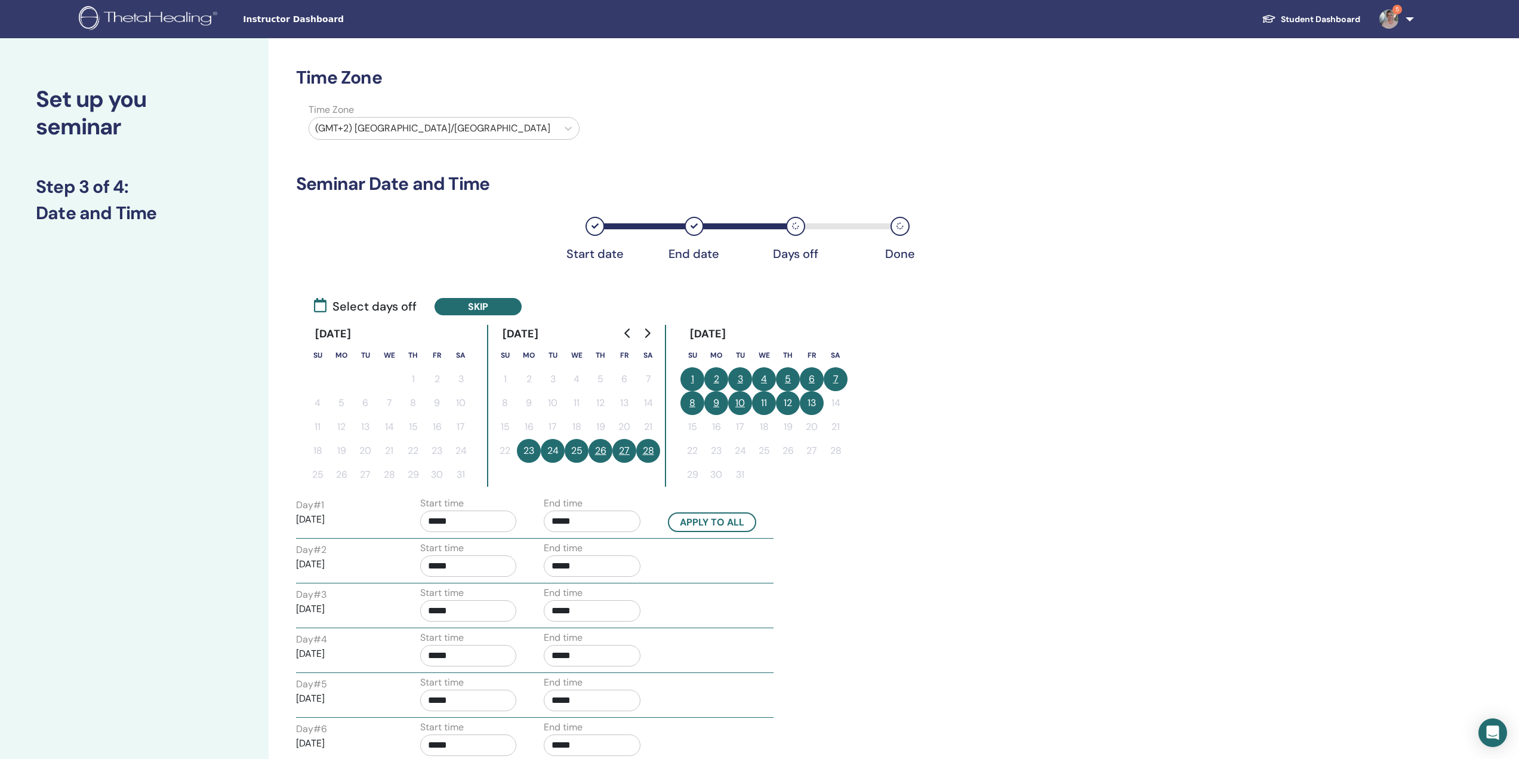
click at [812, 378] on button "6" at bounding box center [812, 379] width 24 height 24
click at [839, 377] on button "7" at bounding box center [836, 379] width 24 height 24
click at [812, 374] on button "6" at bounding box center [812, 379] width 24 height 24
click at [690, 401] on button "8" at bounding box center [692, 403] width 24 height 24
click at [648, 446] on button "28" at bounding box center [648, 451] width 24 height 24
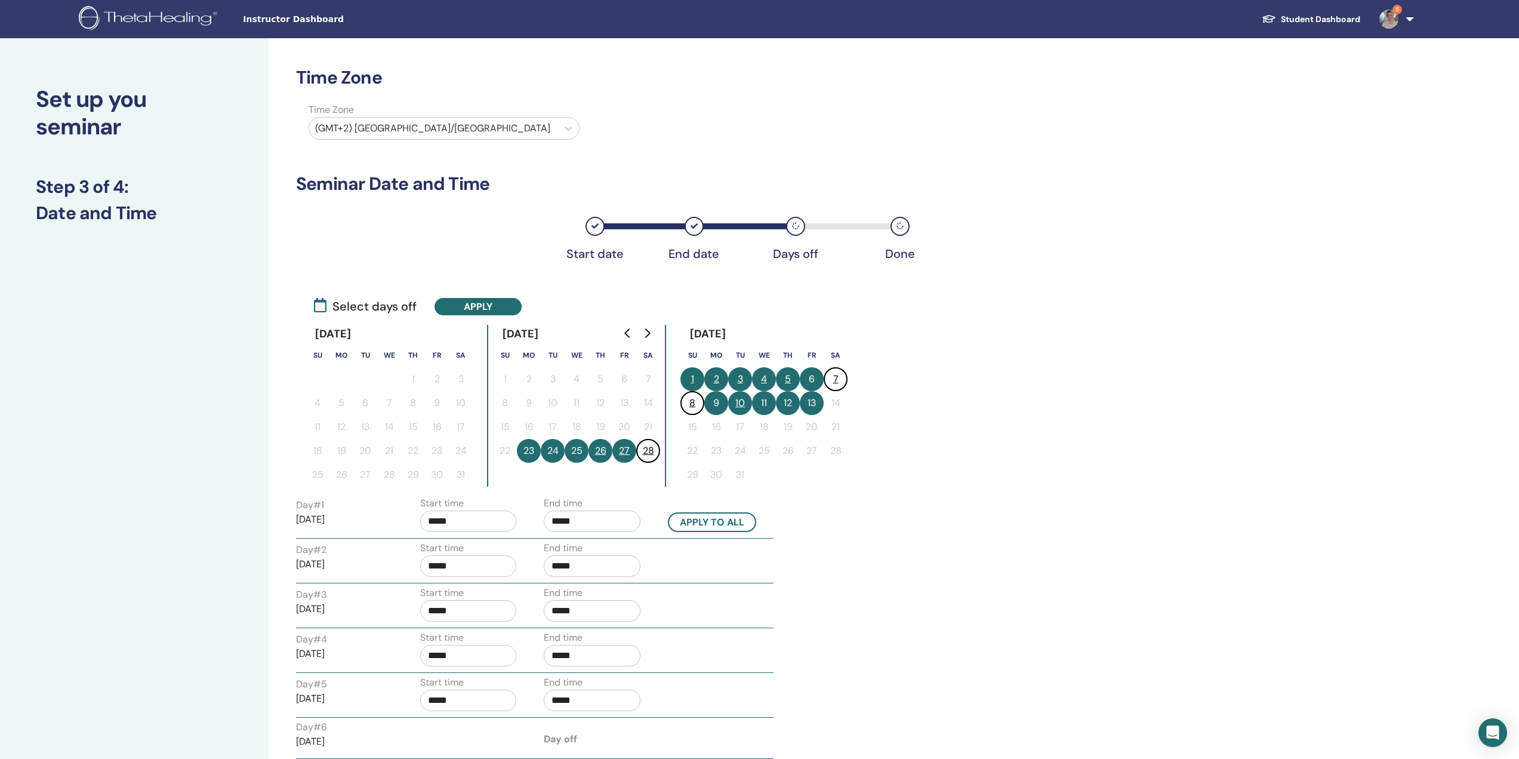
click at [691, 375] on button "1" at bounding box center [692, 379] width 24 height 24
click at [698, 520] on button "Apply to all" at bounding box center [712, 522] width 88 height 20
type input "*****"
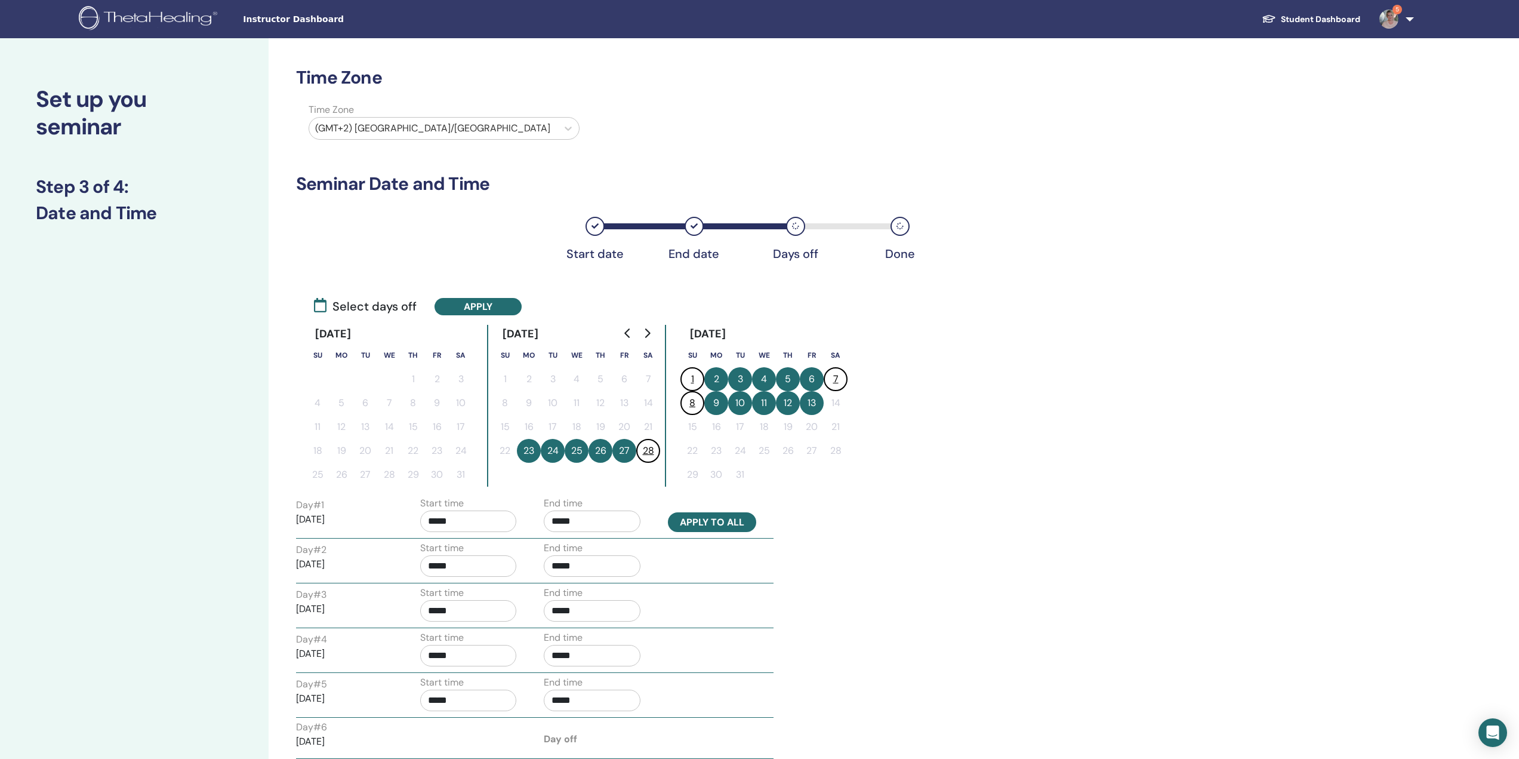
type input "*****"
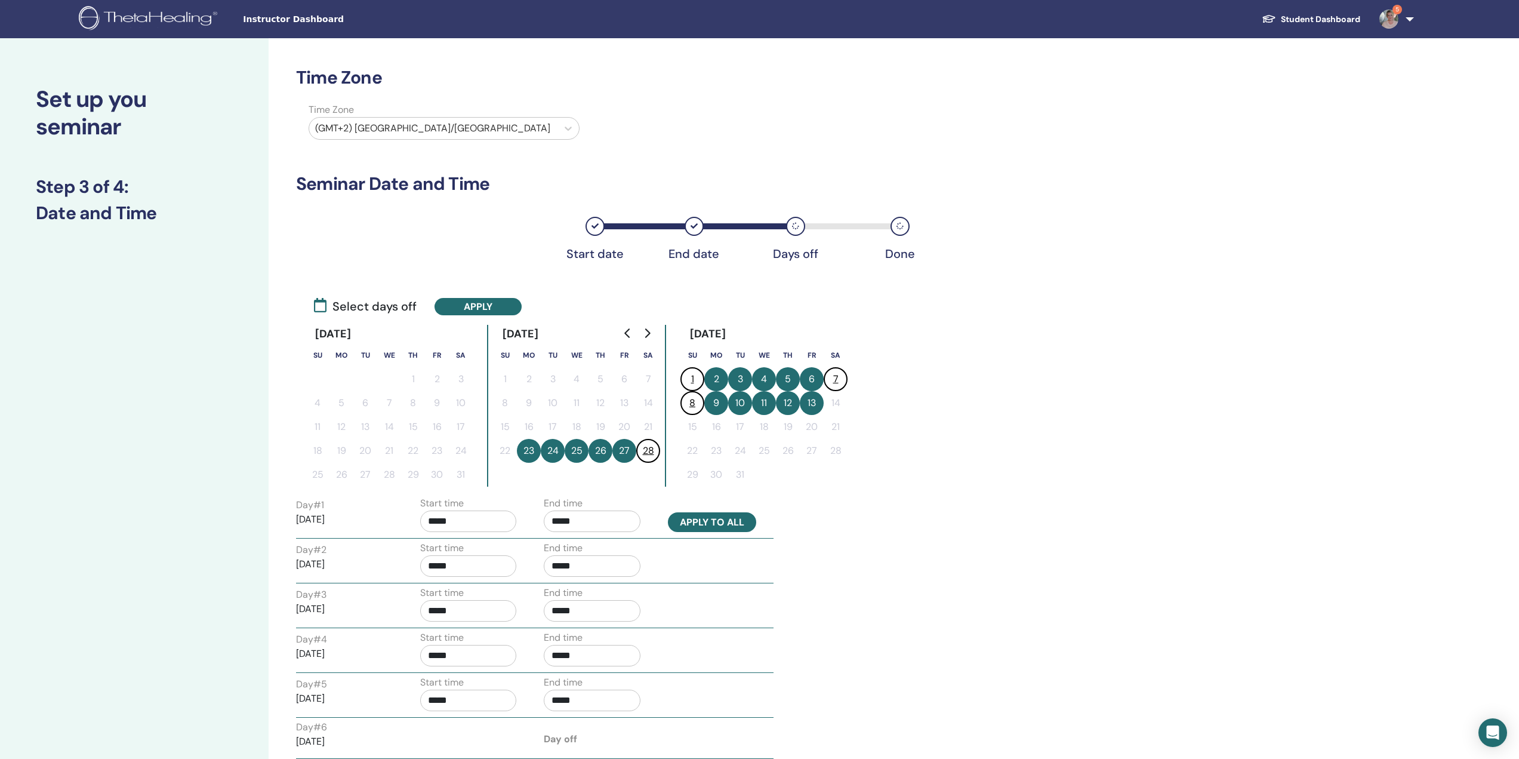
type input "*****"
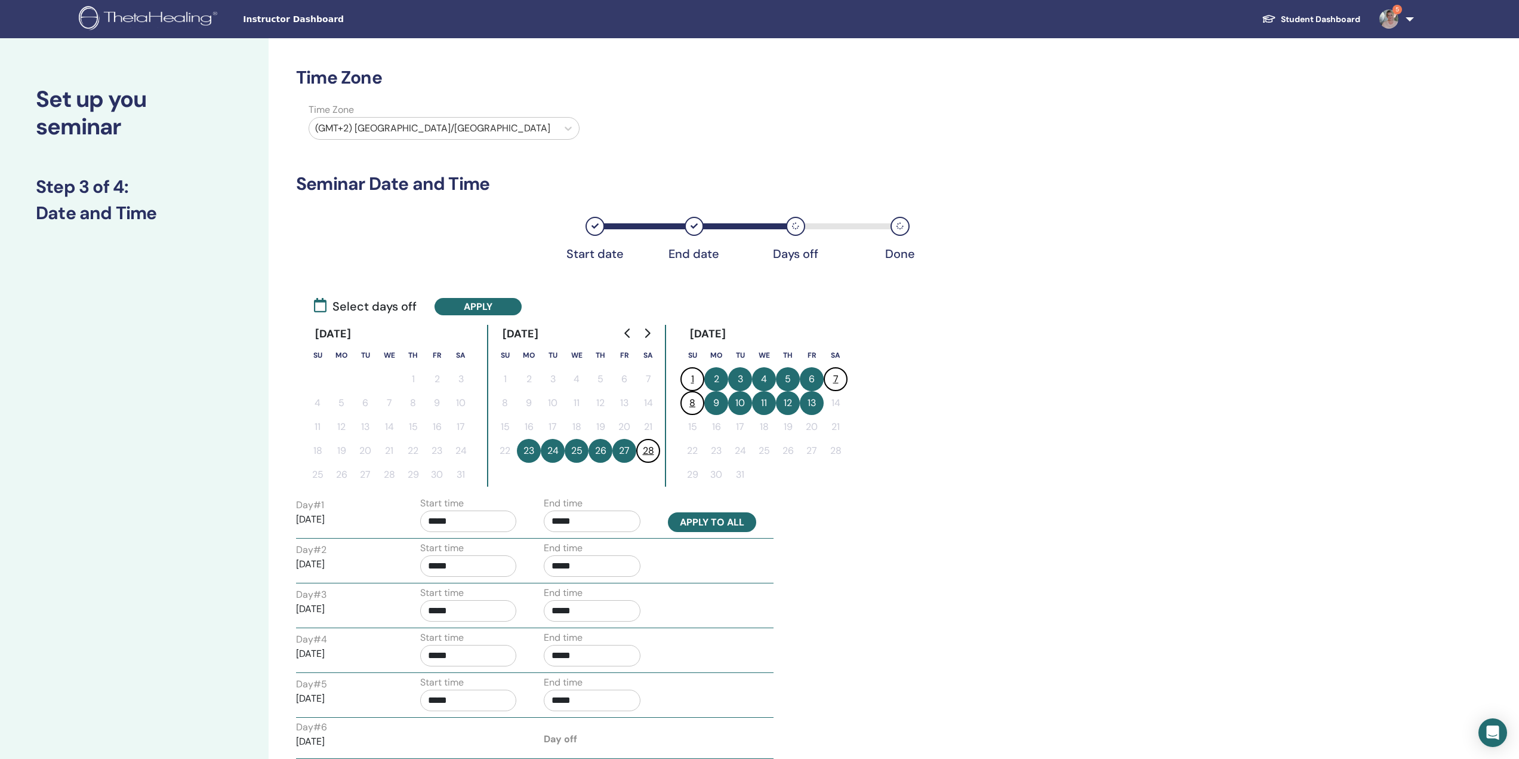
type input "*****"
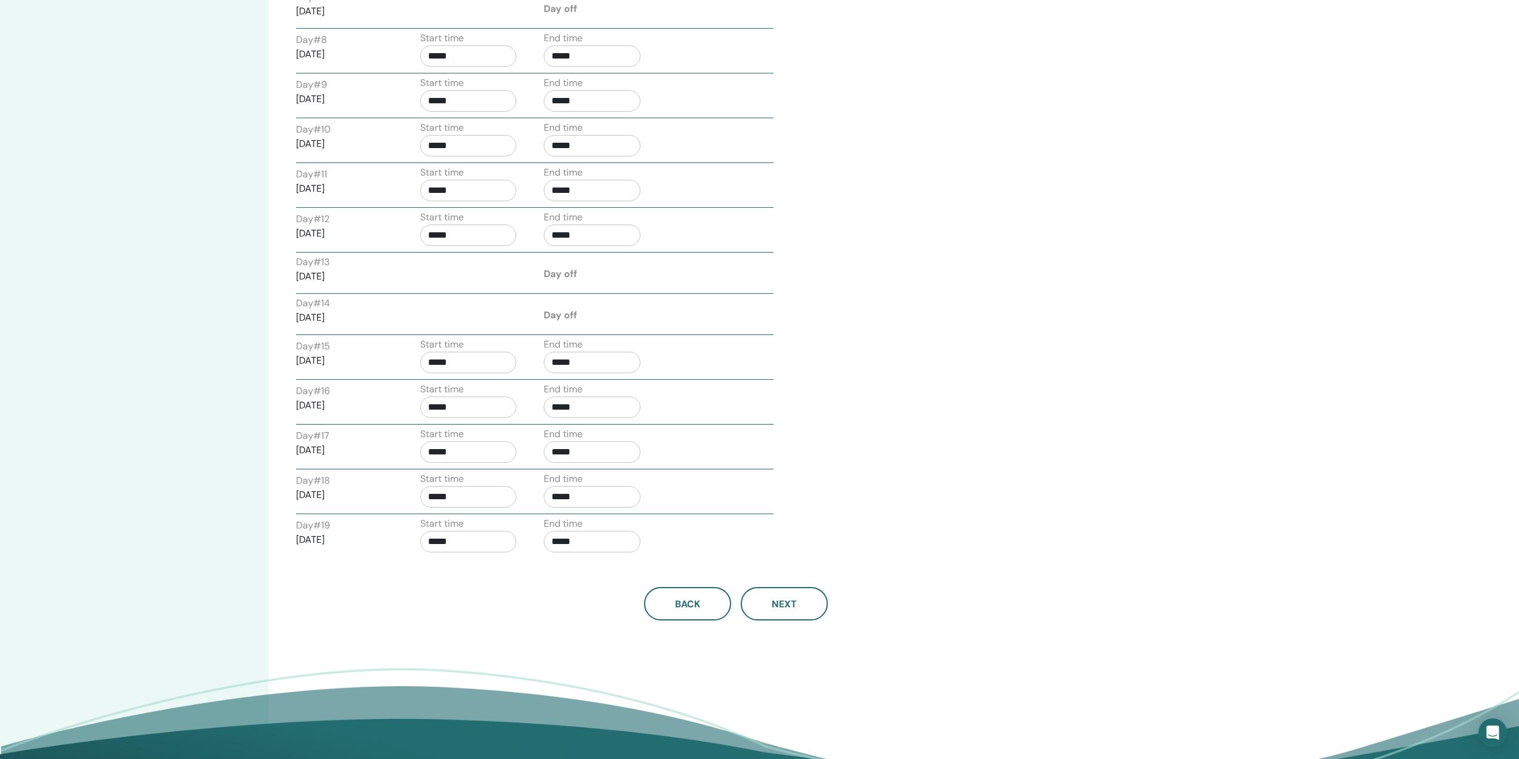
scroll to position [772, 0]
click at [803, 606] on button "Next" at bounding box center [784, 602] width 87 height 33
click at [778, 606] on span "Next" at bounding box center [784, 602] width 25 height 13
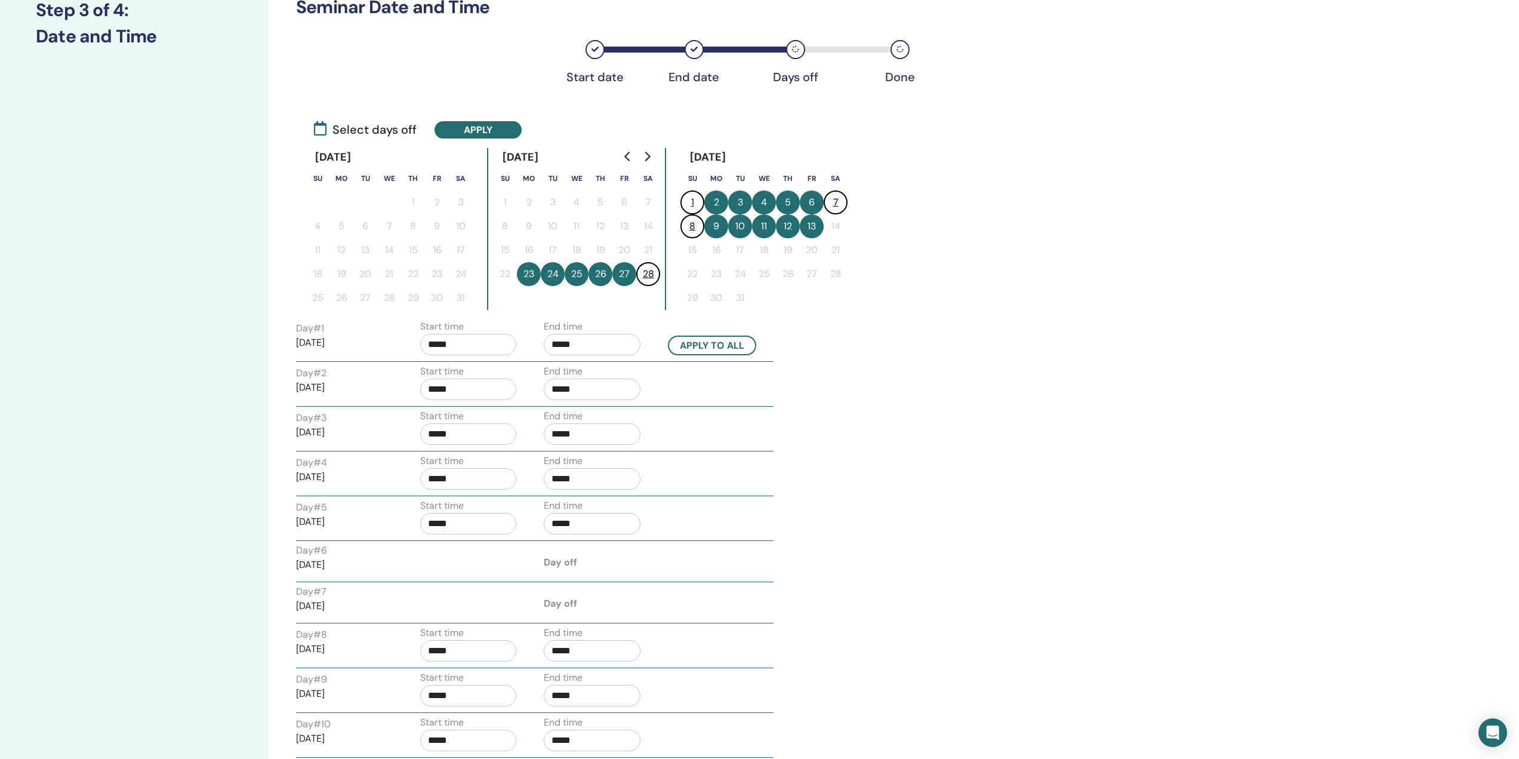
scroll to position [0, 0]
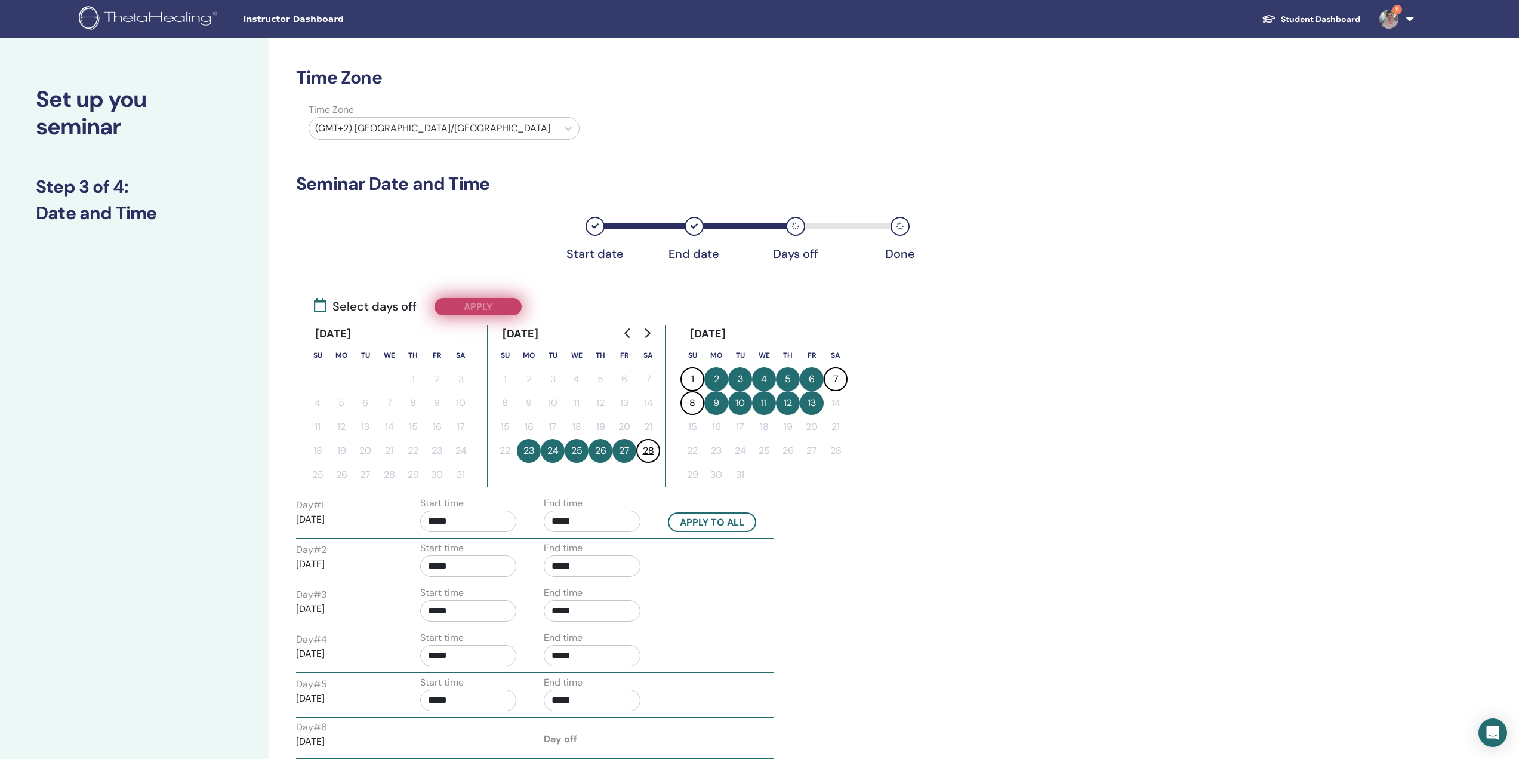
click at [482, 302] on button "Apply" at bounding box center [478, 306] width 87 height 17
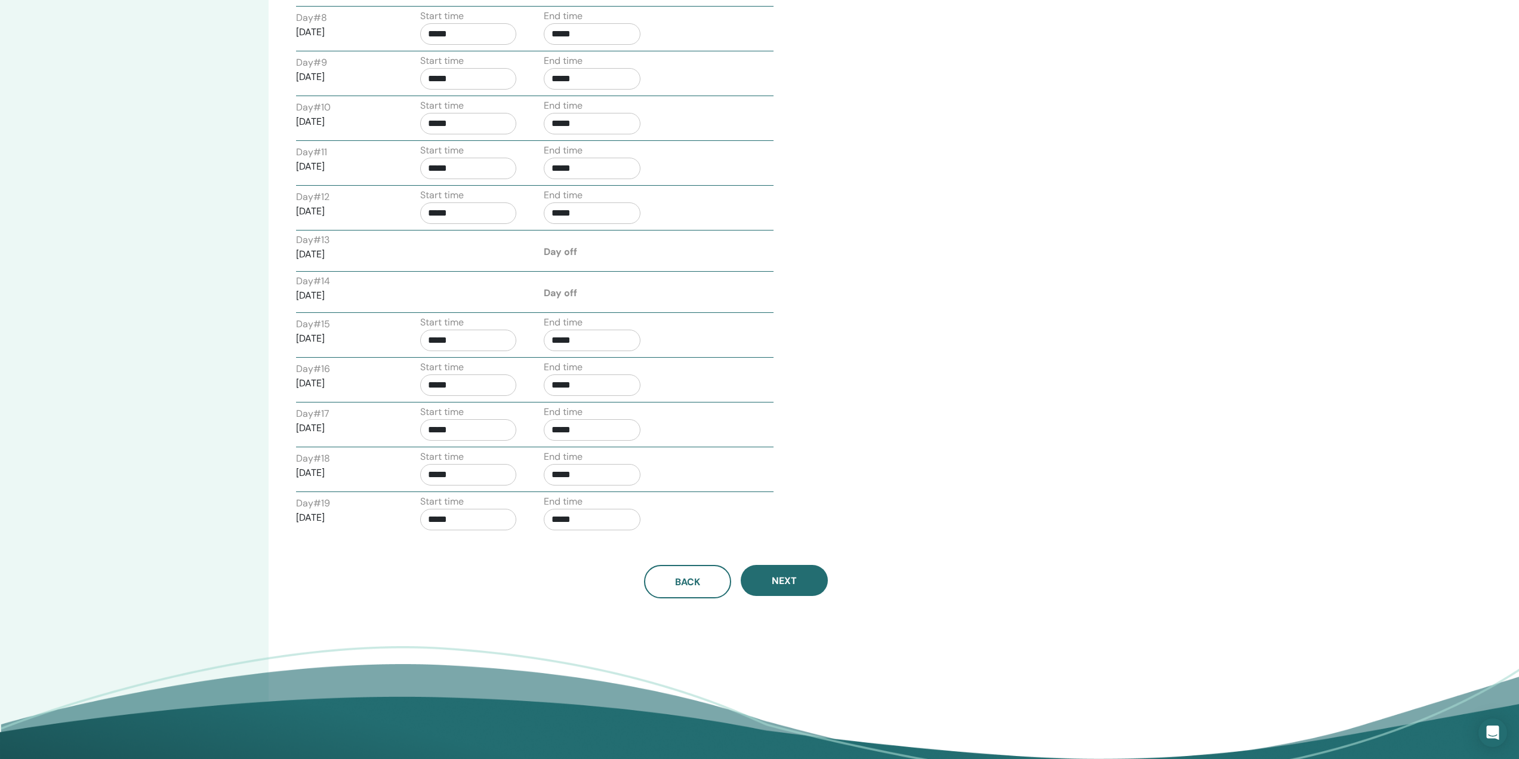
scroll to position [798, 0]
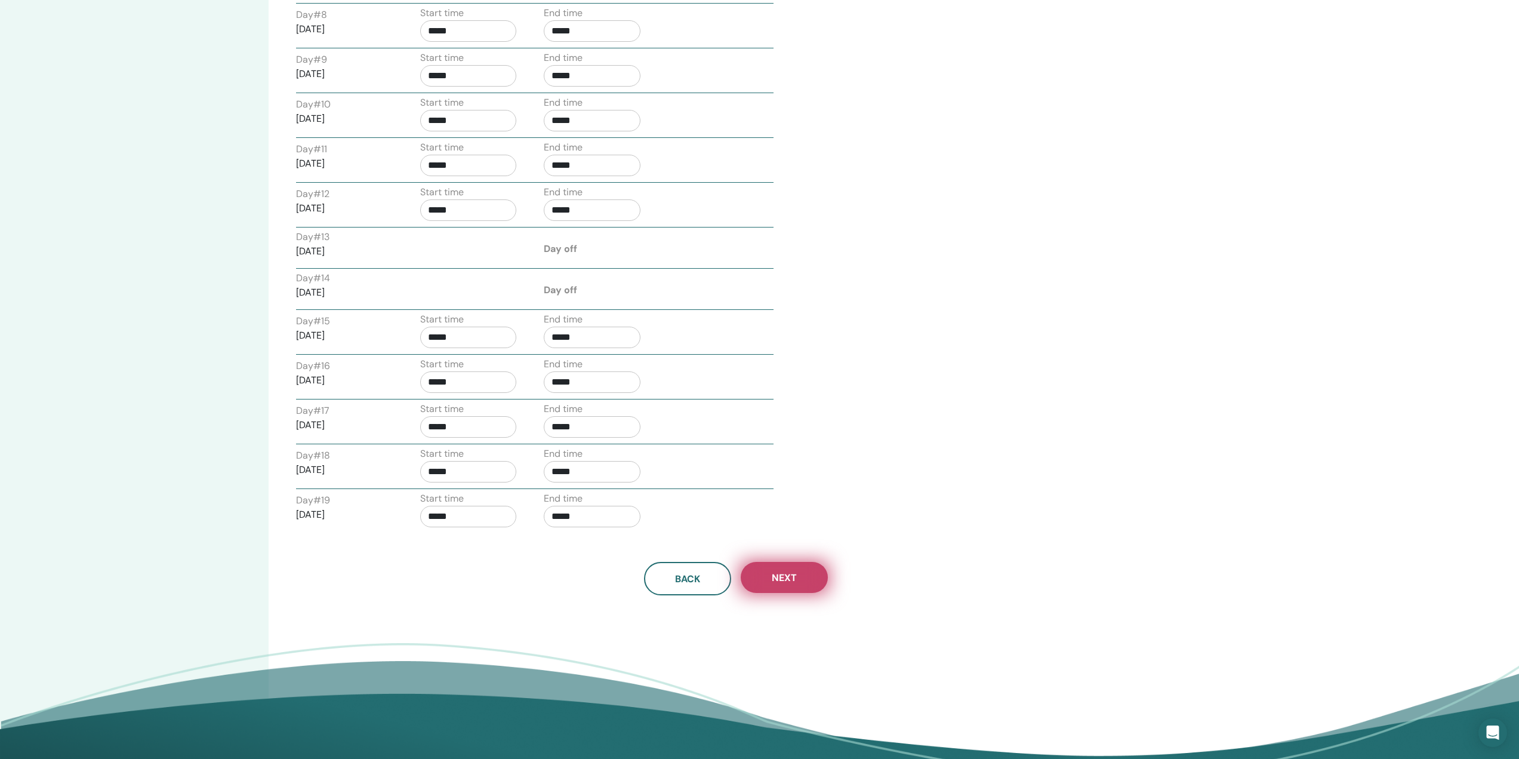
click at [789, 575] on span "Next" at bounding box center [784, 577] width 25 height 13
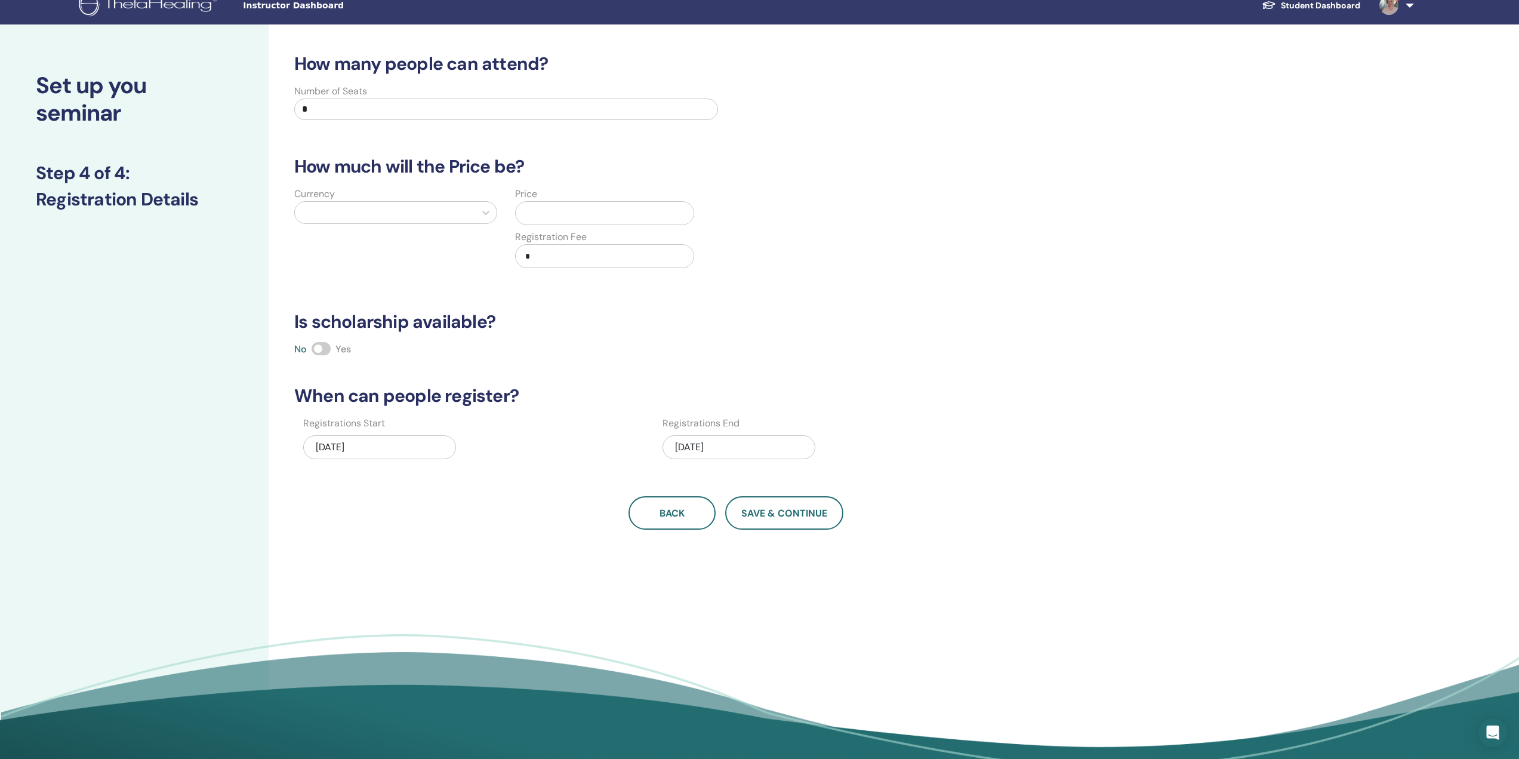
scroll to position [0, 0]
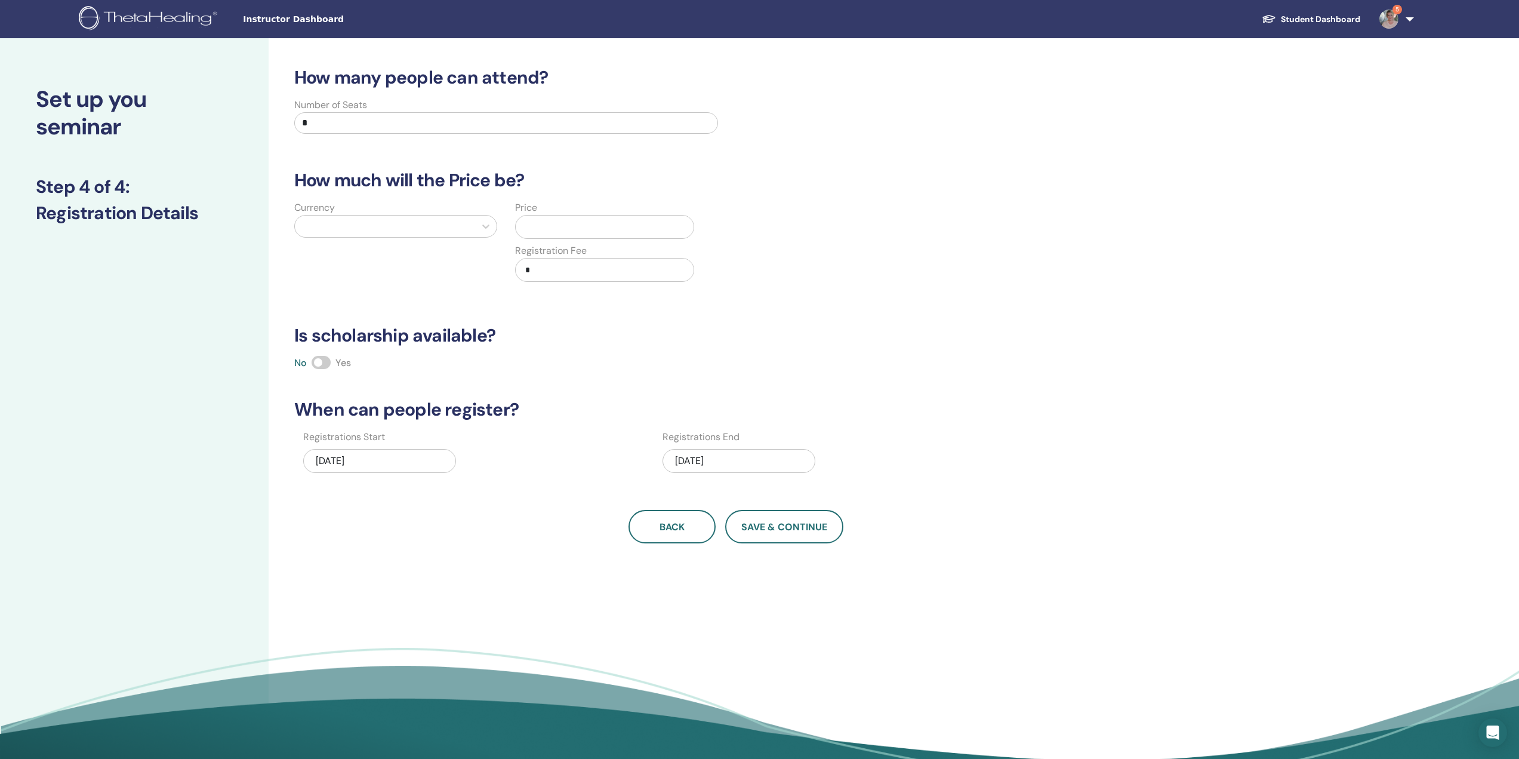
click at [325, 116] on input "*" at bounding box center [506, 122] width 424 height 21
type input "**"
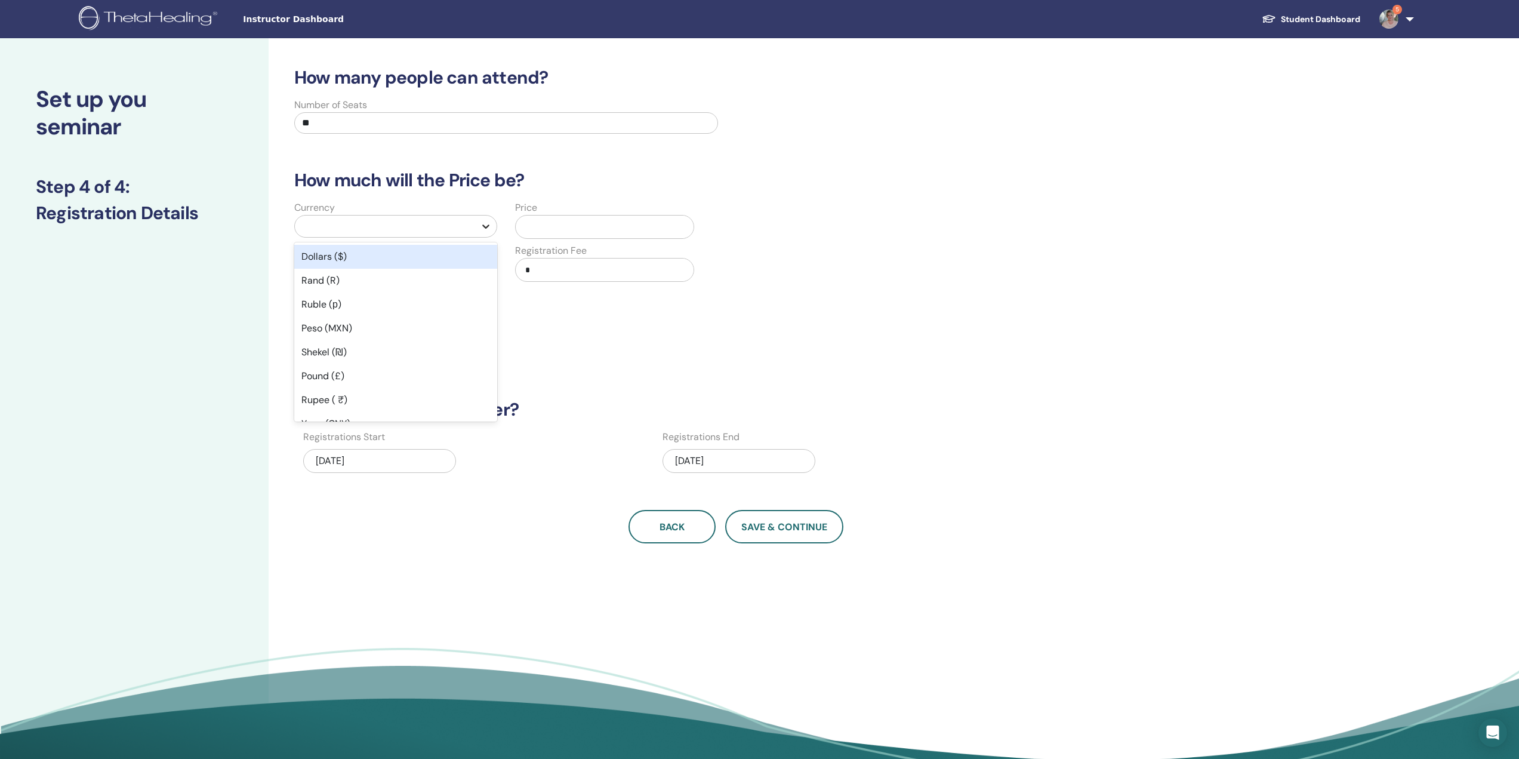
click at [485, 228] on icon at bounding box center [486, 226] width 12 height 12
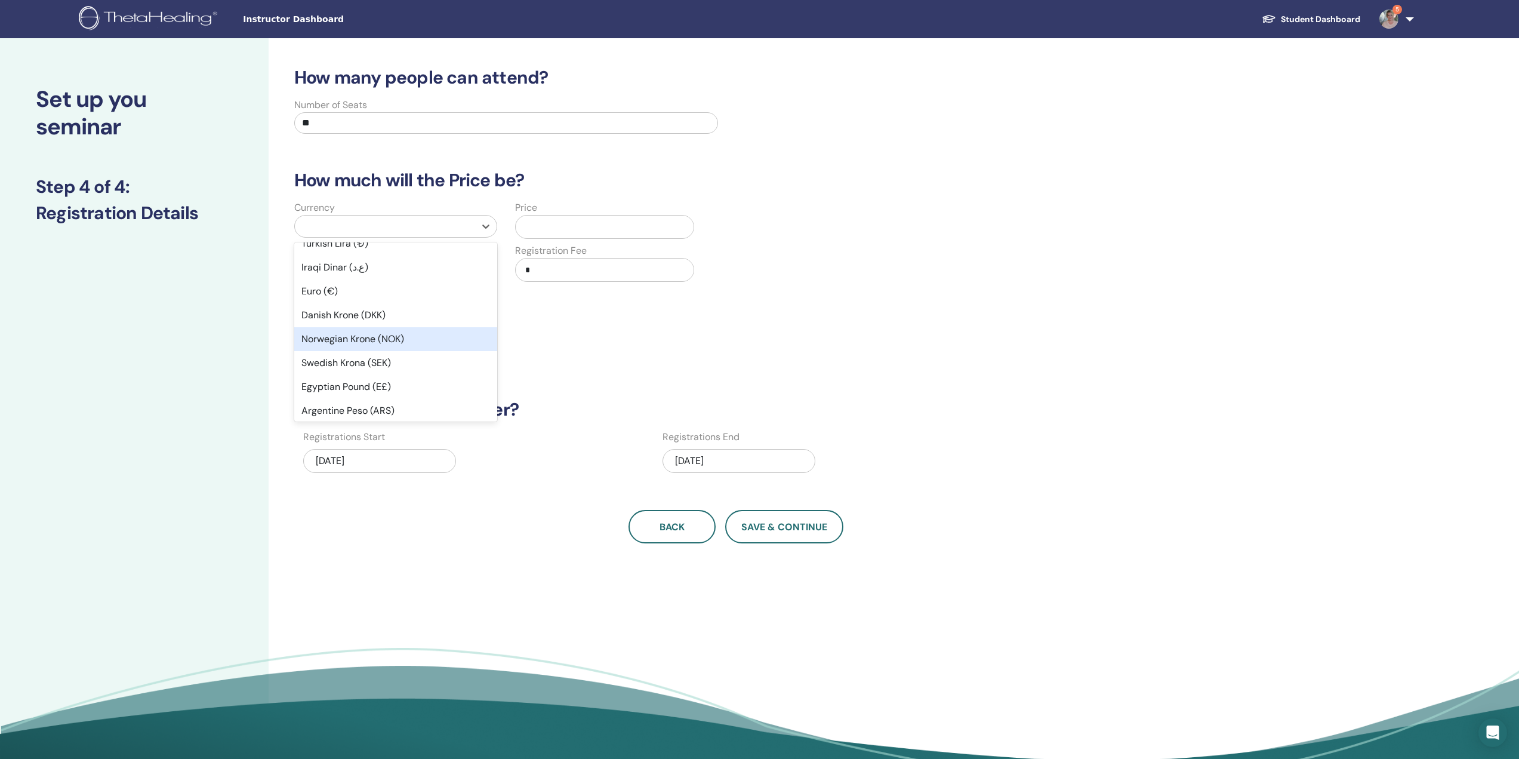
click at [353, 336] on div "Norwegian Krone (NOK)" at bounding box center [395, 339] width 203 height 24
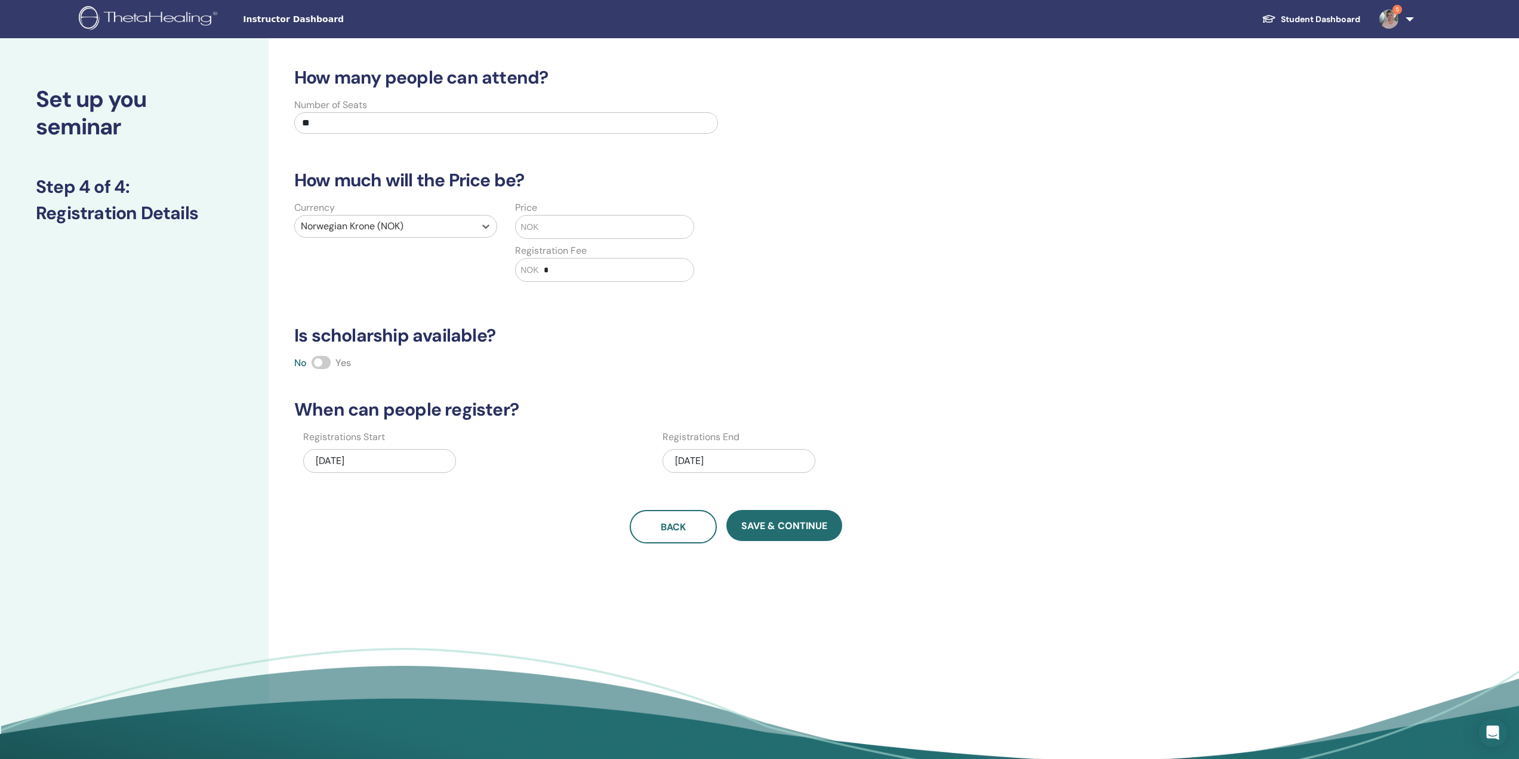
click at [550, 226] on input "text" at bounding box center [616, 226] width 155 height 23
type input "*****"
click at [801, 522] on span "Save & Continue" at bounding box center [784, 525] width 86 height 13
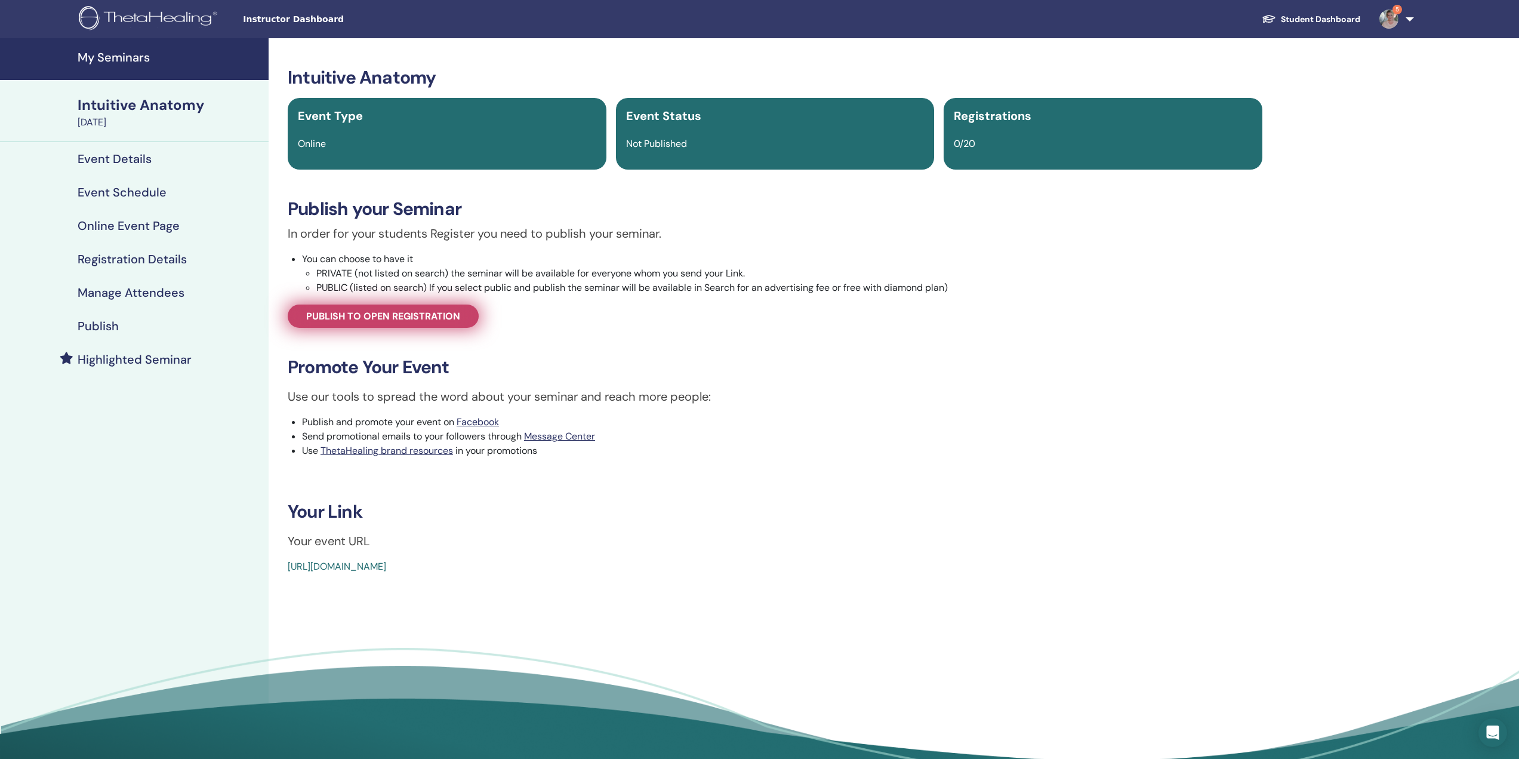
click at [416, 313] on span "Publish to open registration" at bounding box center [383, 316] width 154 height 13
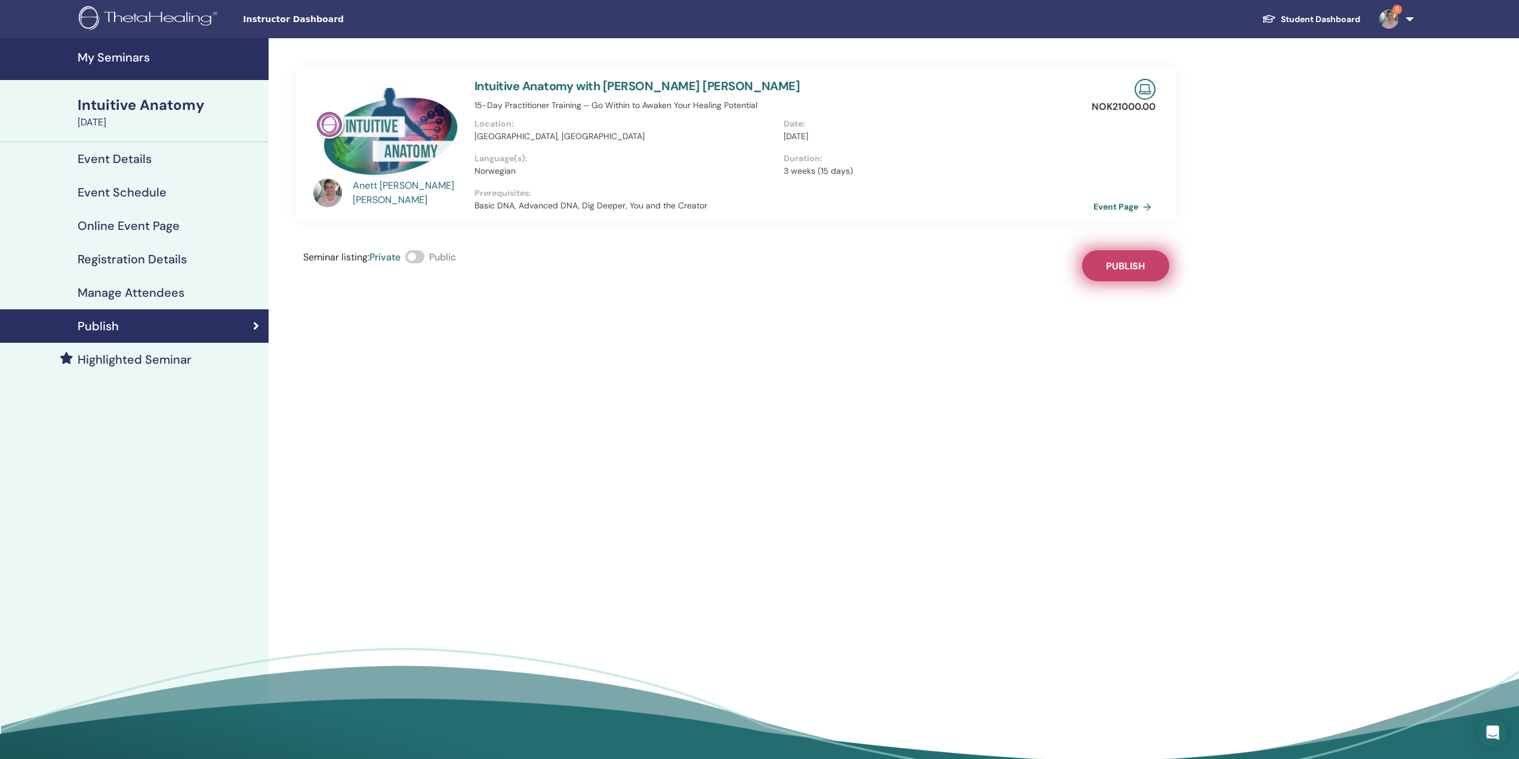
click at [1111, 259] on button "Publish" at bounding box center [1125, 265] width 87 height 31
click at [125, 157] on h4 "Event Details" at bounding box center [115, 159] width 74 height 14
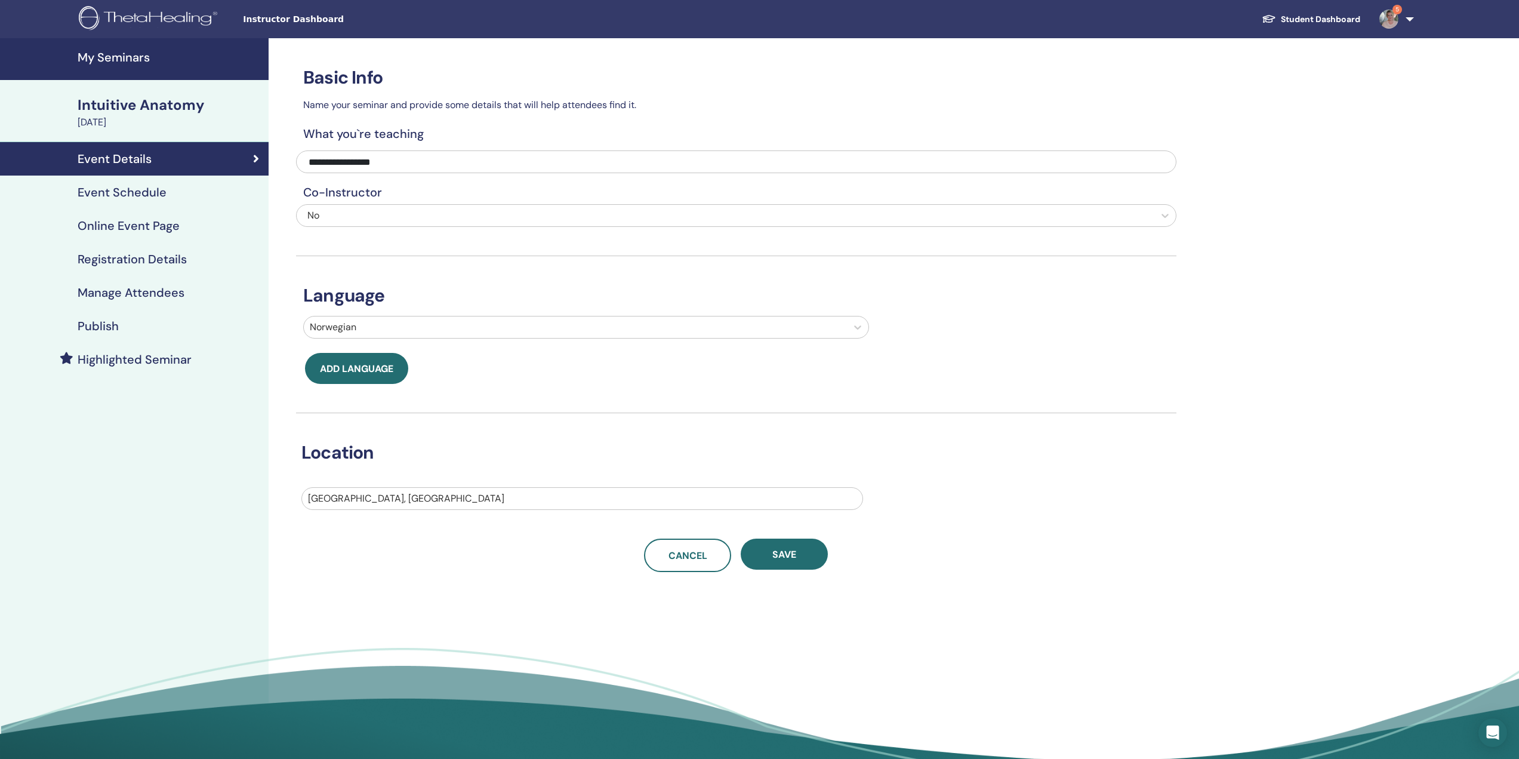
click at [138, 356] on h4 "Highlighted Seminar" at bounding box center [135, 359] width 114 height 14
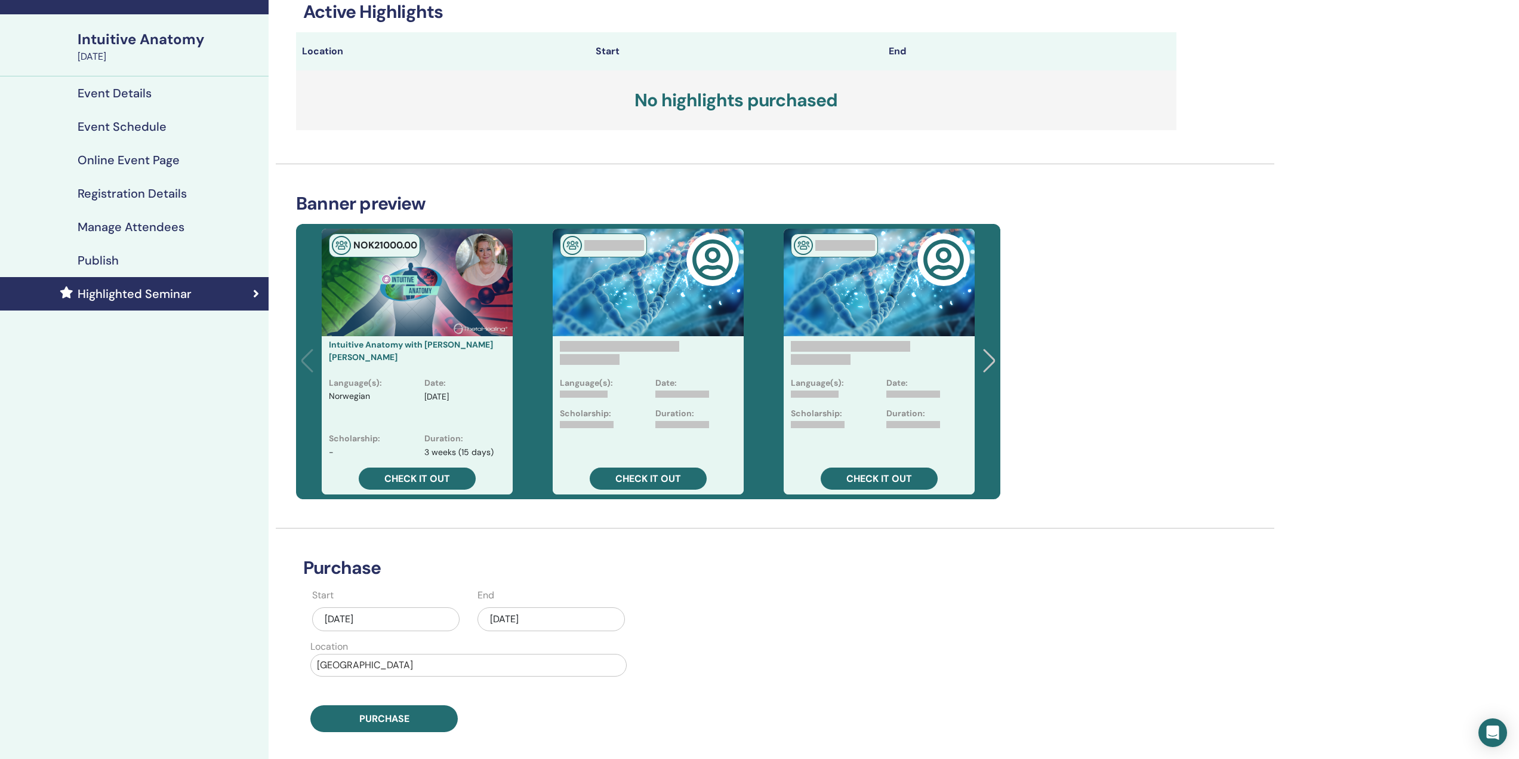
scroll to position [32, 0]
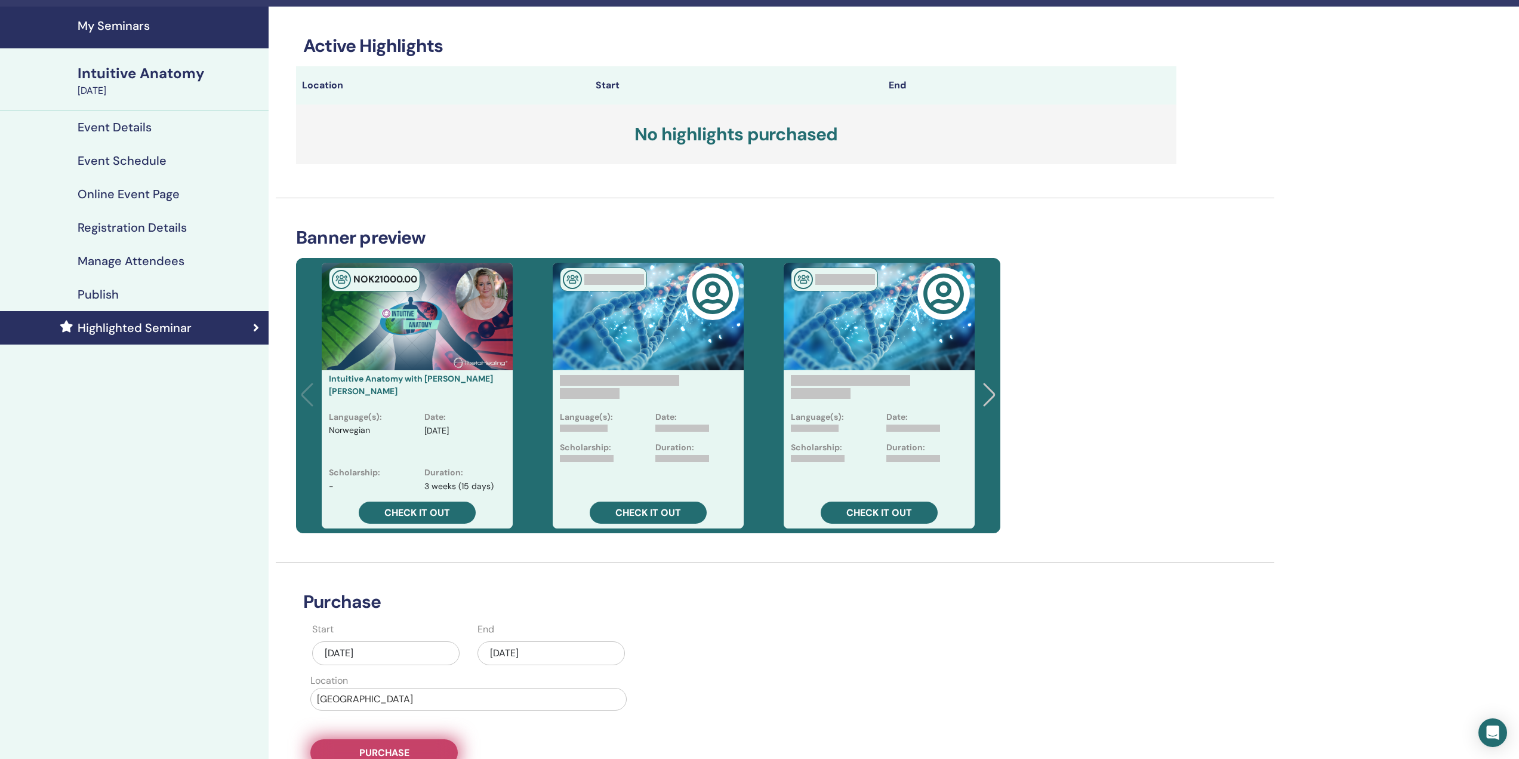
click at [408, 743] on button "Purchase" at bounding box center [383, 752] width 147 height 27
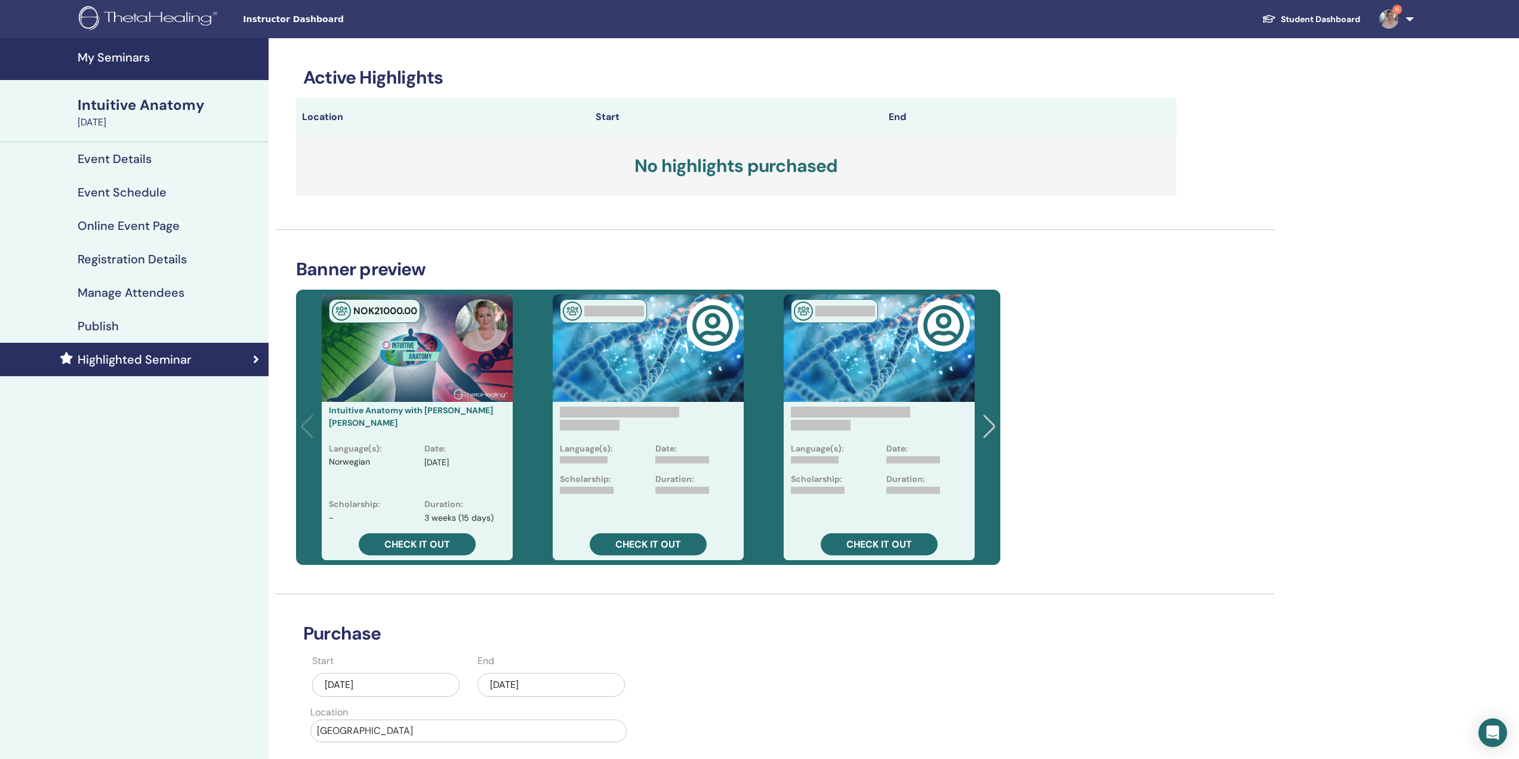
click at [1329, 15] on link "Student Dashboard" at bounding box center [1311, 19] width 118 height 22
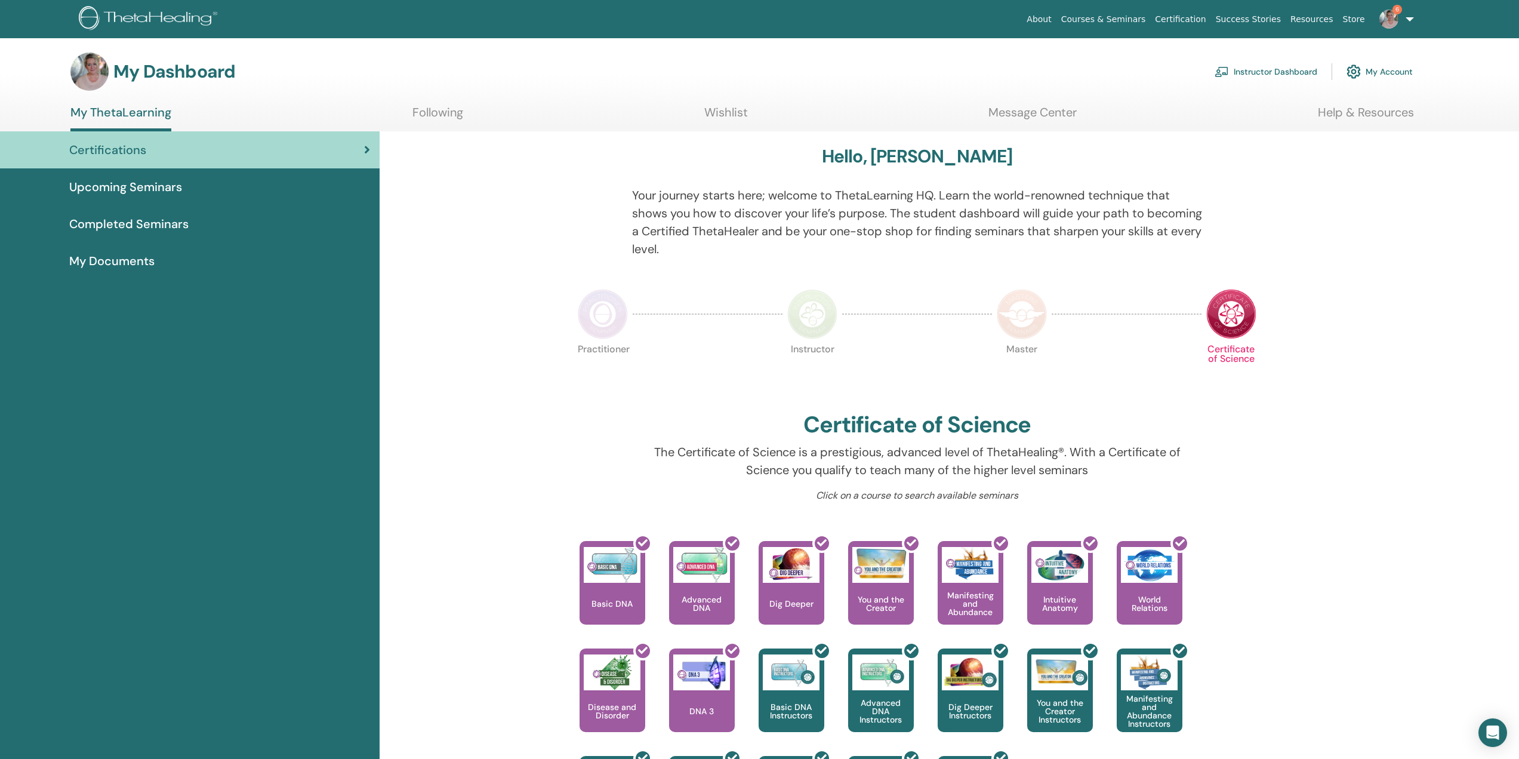
click at [1261, 66] on link "Instructor Dashboard" at bounding box center [1266, 71] width 103 height 26
click at [1260, 73] on link "Instructor Dashboard" at bounding box center [1266, 71] width 103 height 26
click at [1245, 68] on link "Instructor Dashboard" at bounding box center [1266, 71] width 103 height 26
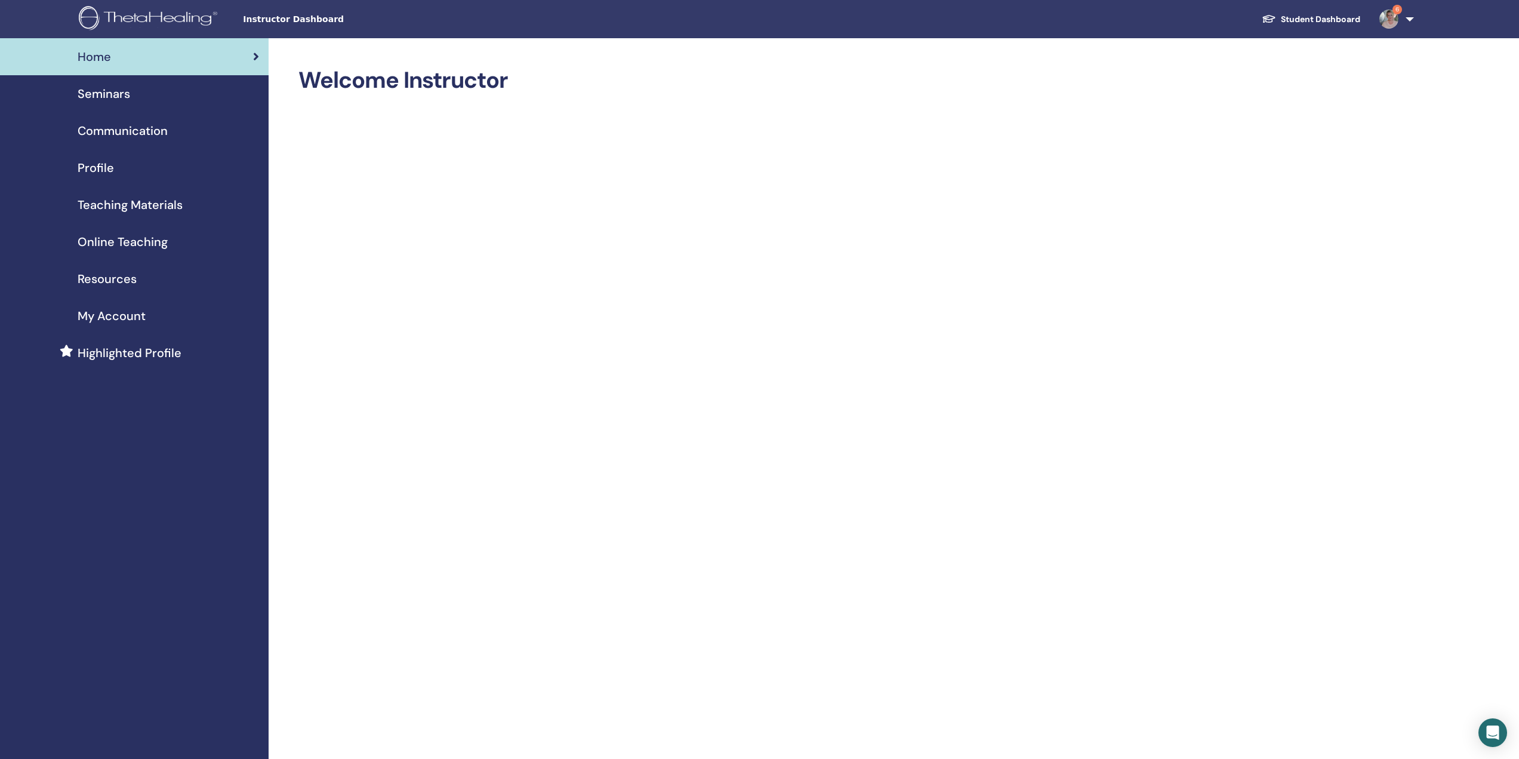
click at [129, 206] on span "Teaching Materials" at bounding box center [130, 205] width 105 height 18
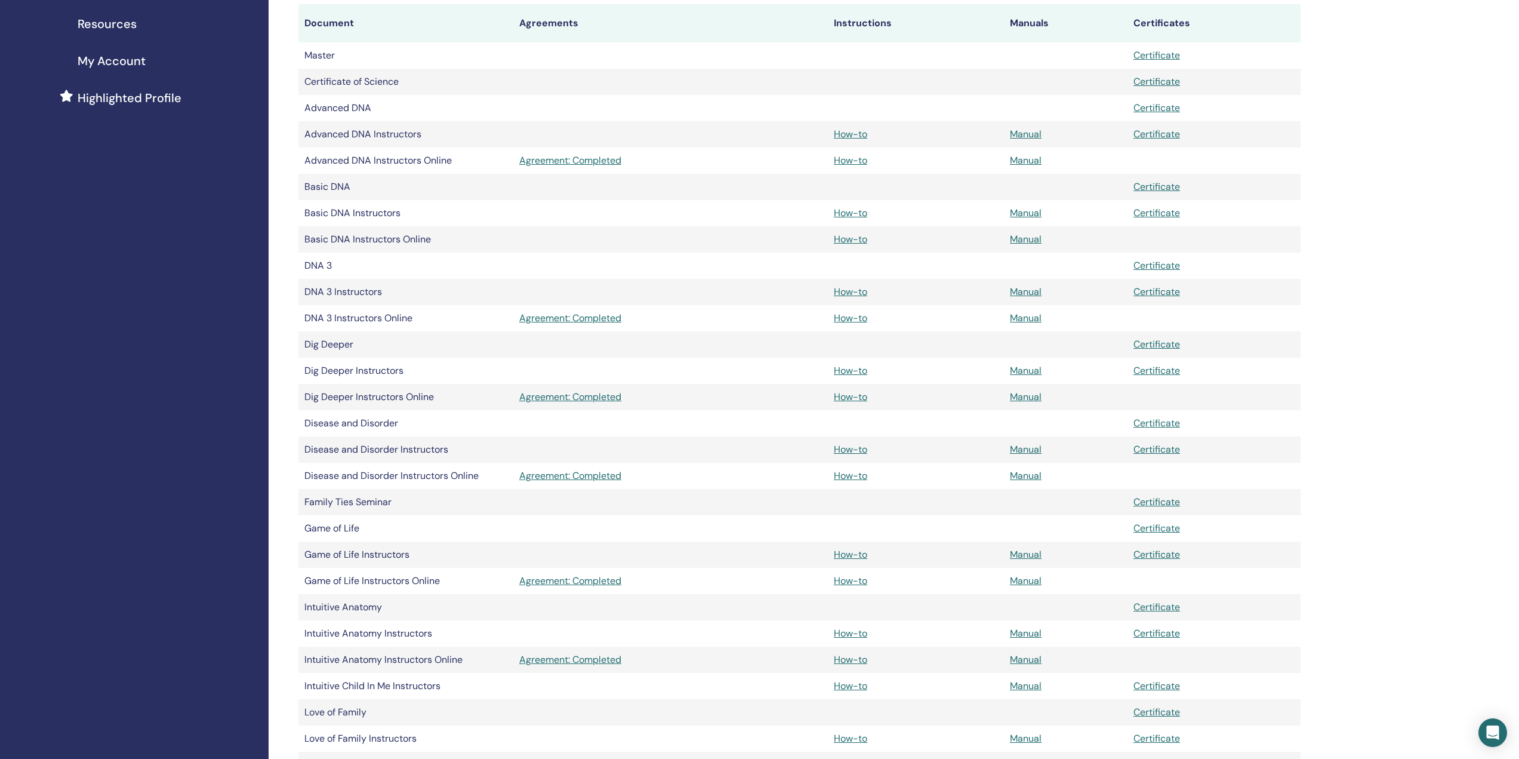
scroll to position [258, 0]
click at [857, 627] on link "How-to" at bounding box center [850, 629] width 33 height 13
